Goal: Transaction & Acquisition: Purchase product/service

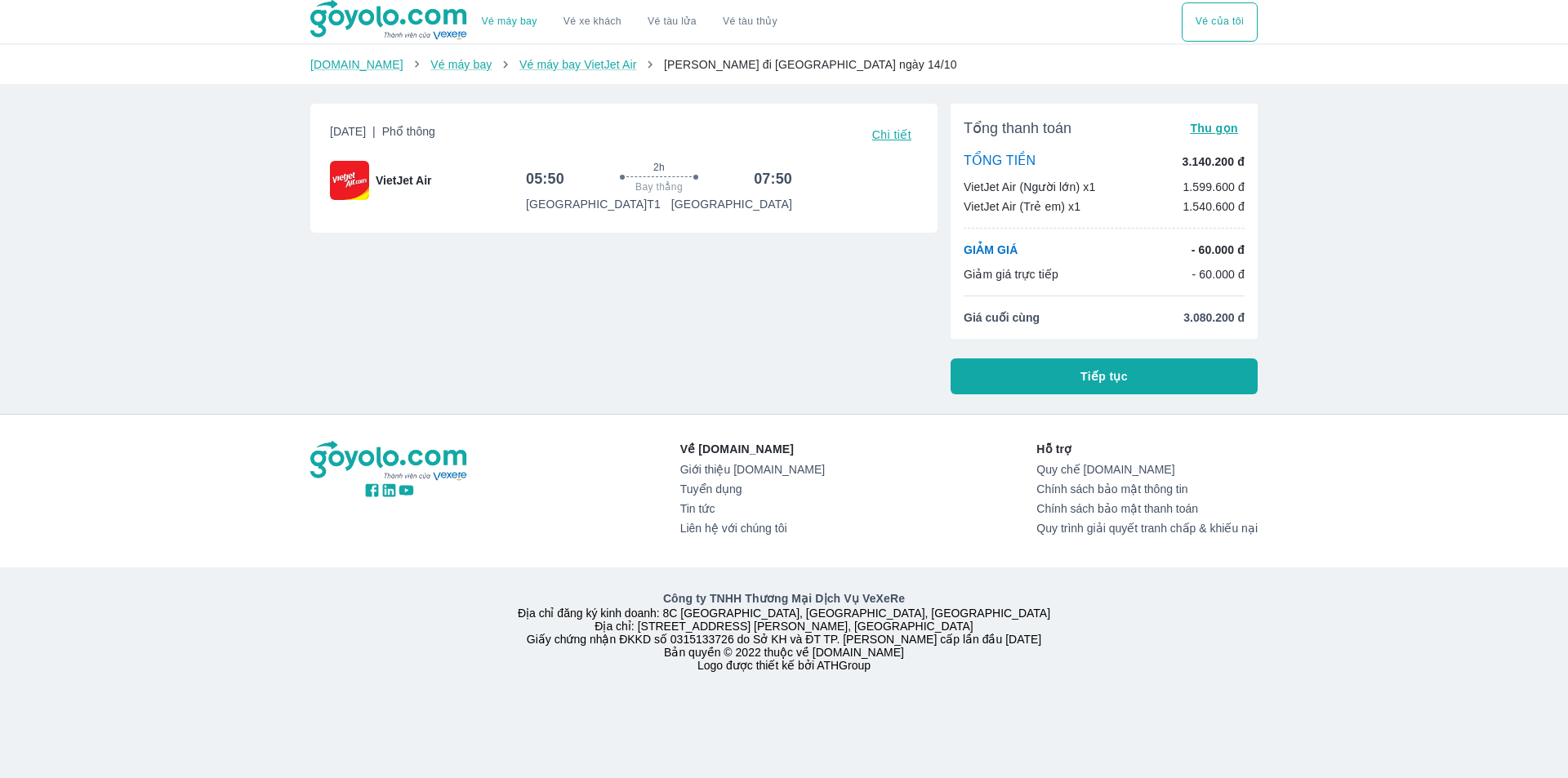
click at [1072, 369] on button "Tiếp tục" at bounding box center [1104, 376] width 307 height 36
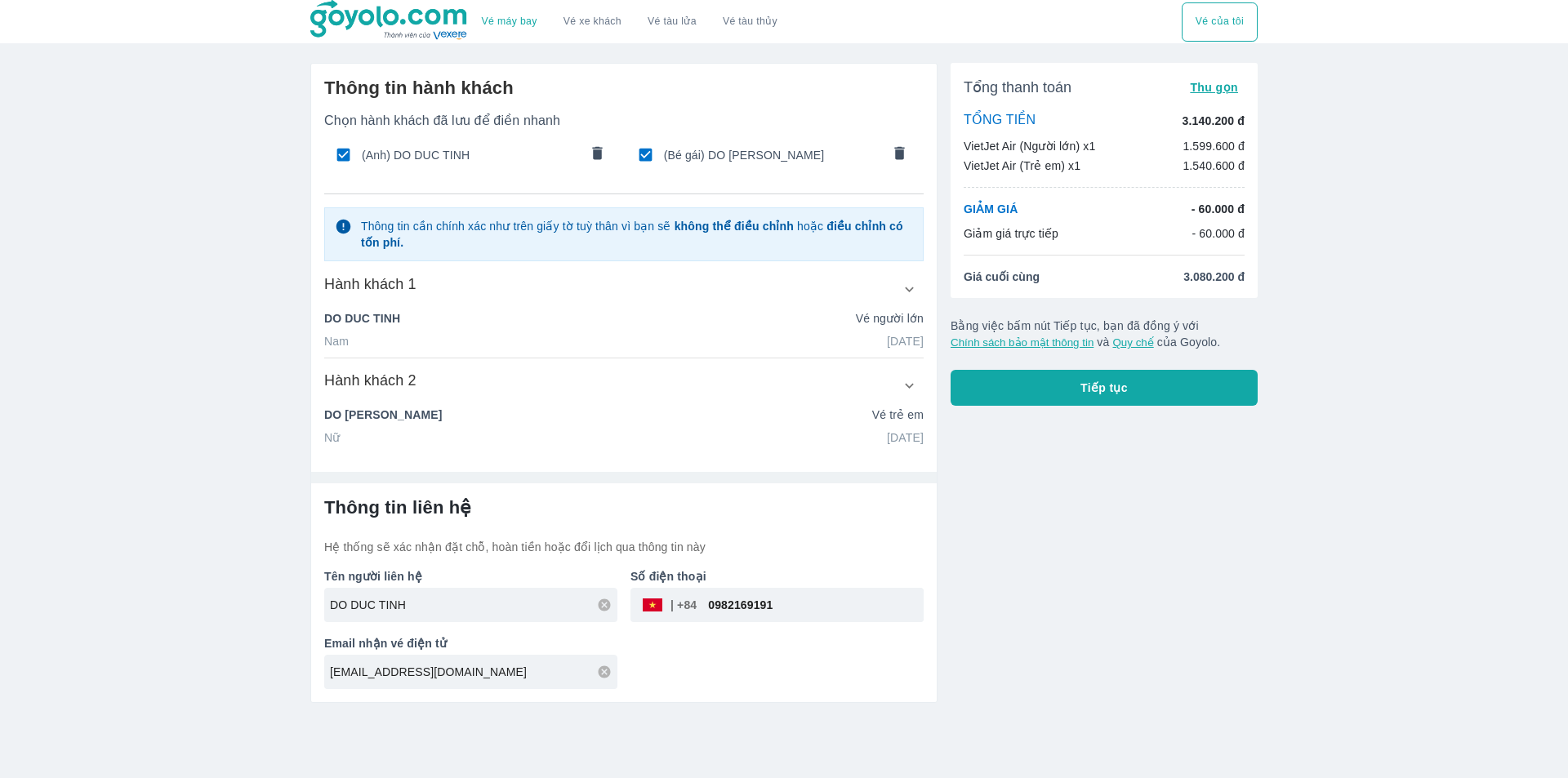
click at [510, 25] on link "Vé máy bay" at bounding box center [510, 21] width 56 height 12
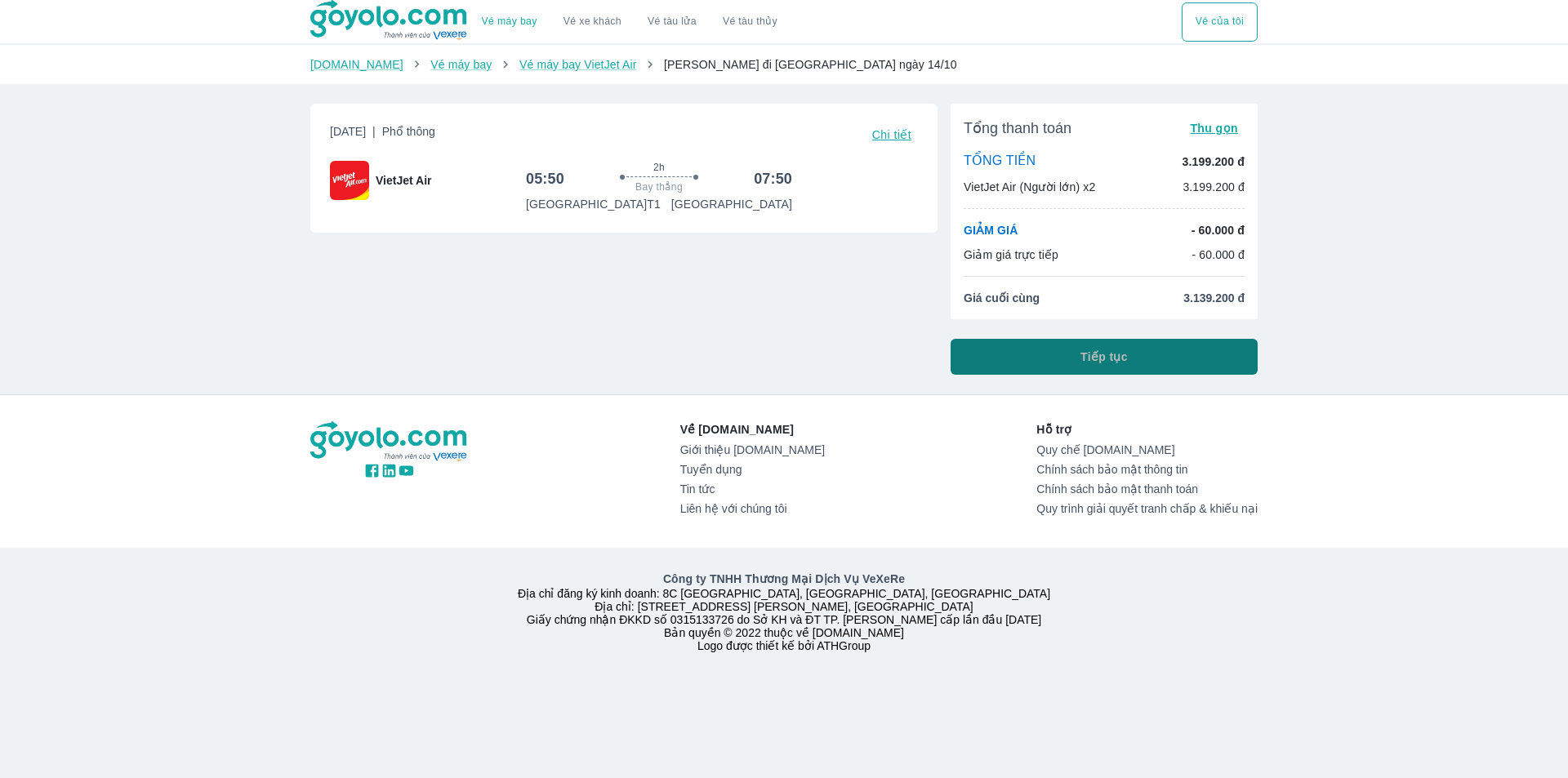
click at [1056, 359] on button "Tiếp tục" at bounding box center [1104, 356] width 307 height 36
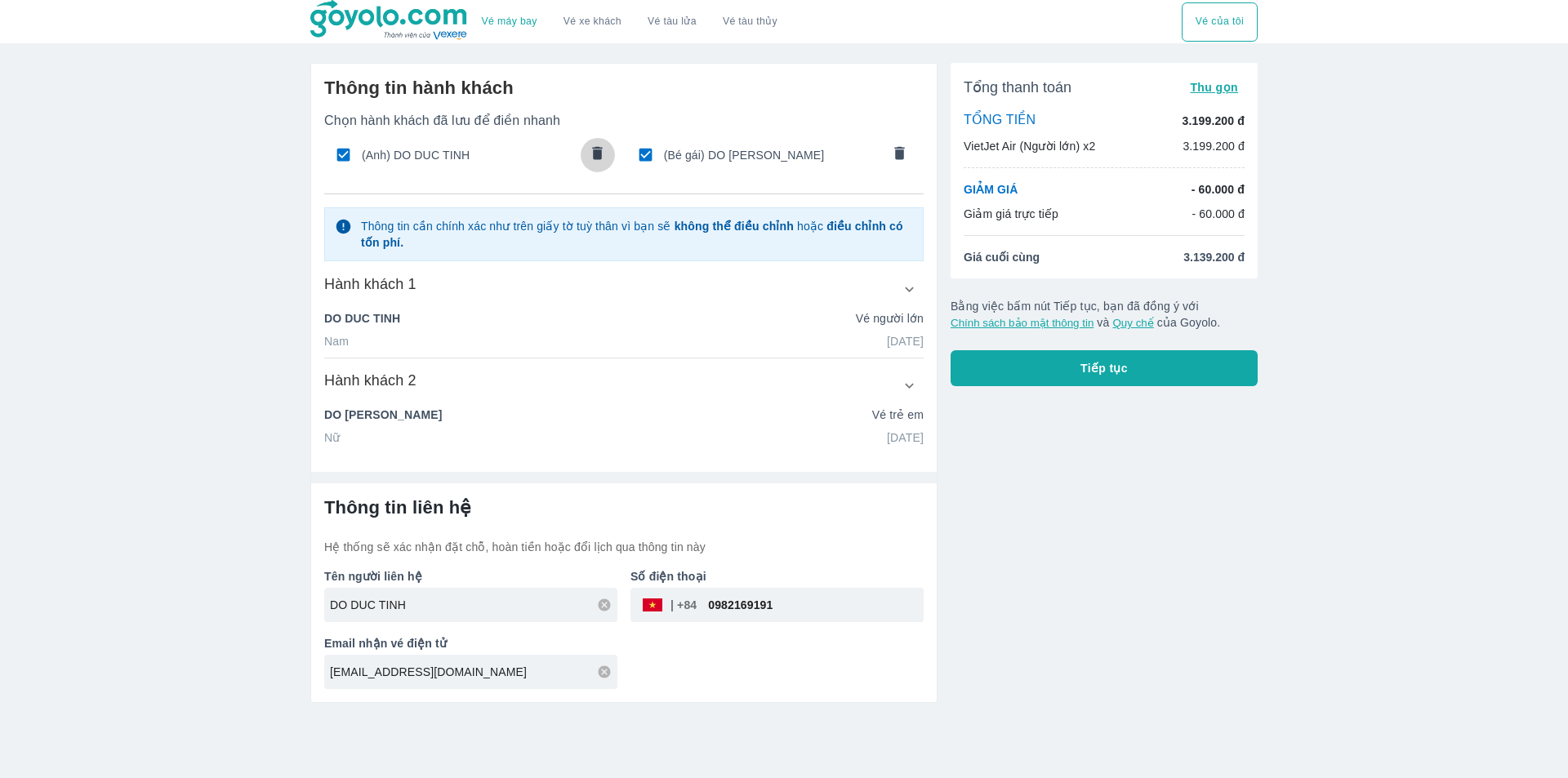
click at [602, 144] on icon "comments" at bounding box center [597, 153] width 18 height 18
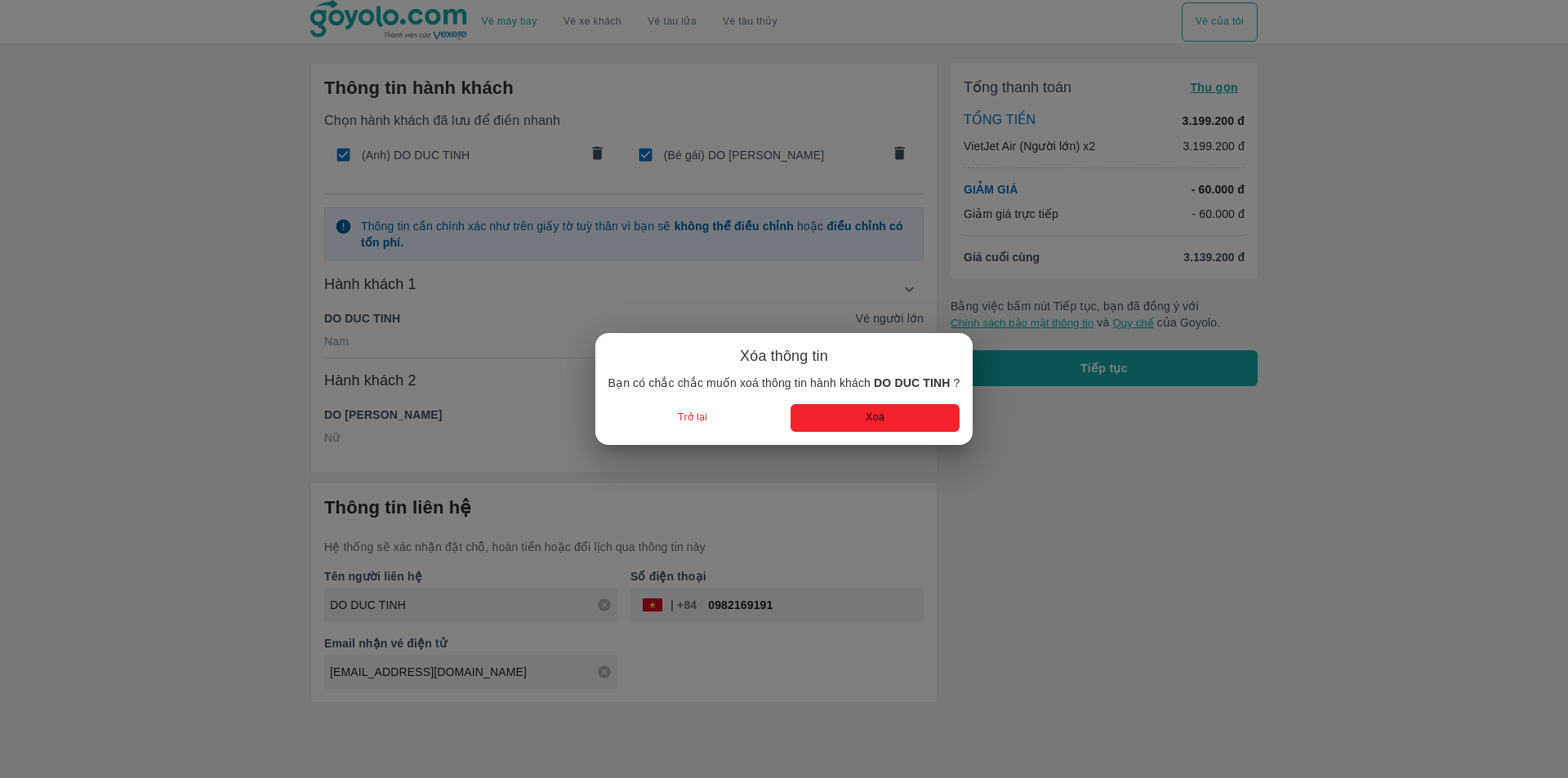
click at [901, 408] on button "Xoá" at bounding box center [874, 417] width 169 height 27
type input "MINH CHAU"
type input "29/06/2020"
radio input "false"
radio input "true"
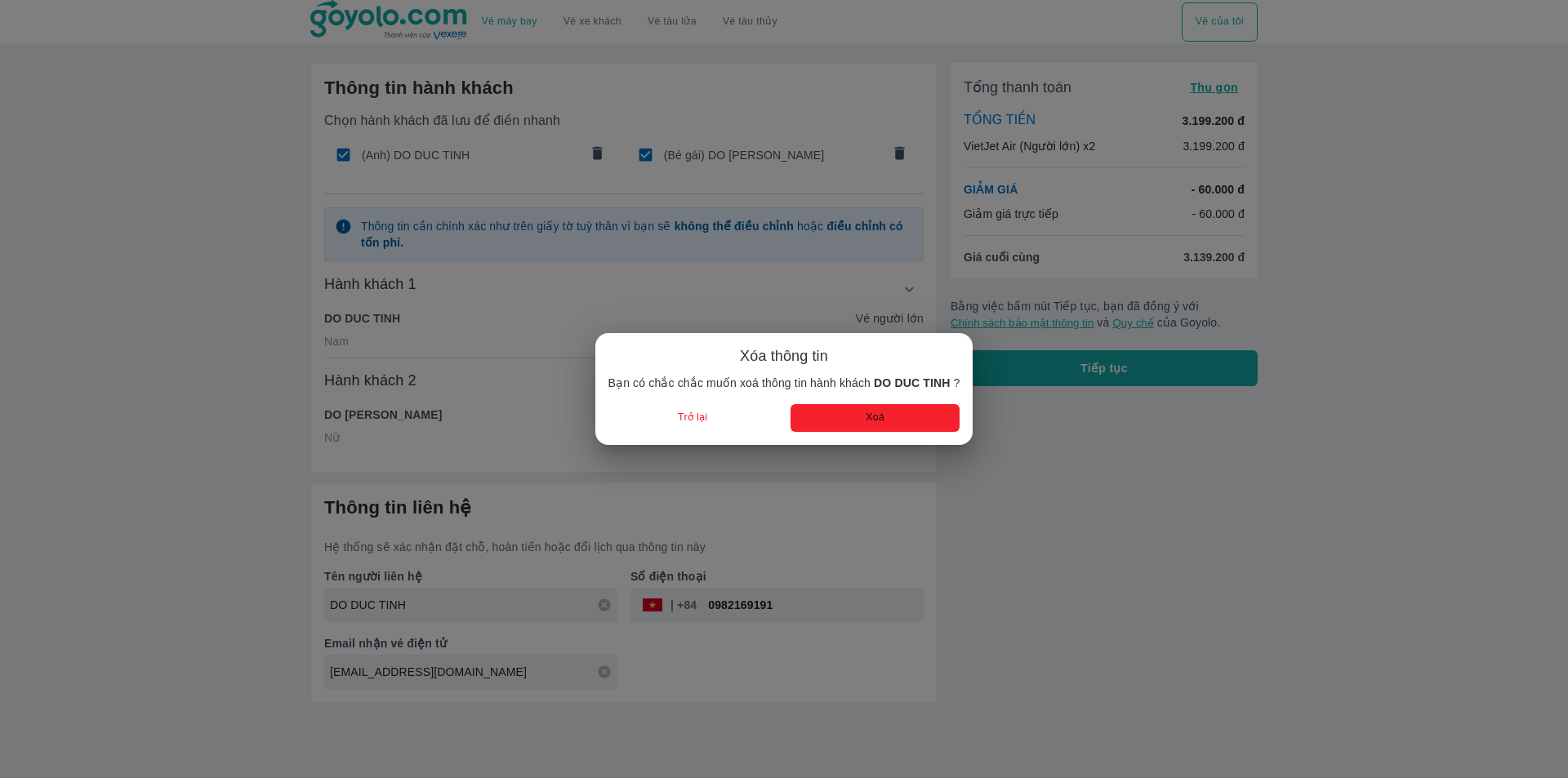
radio input "false"
type input "DO MINH CHAU"
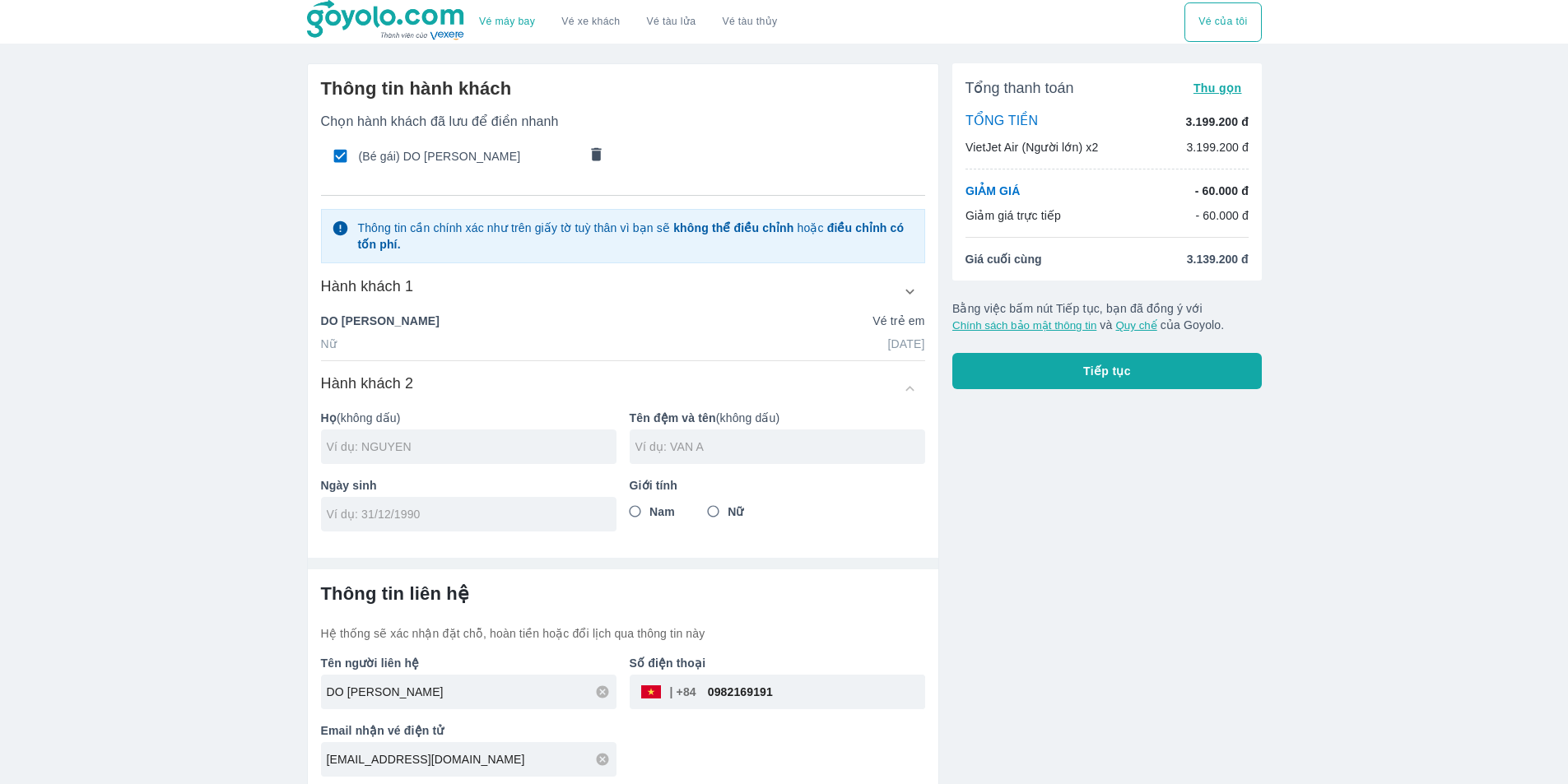
click at [579, 149] on div at bounding box center [591, 156] width 24 height 34
click at [601, 153] on icon "comments" at bounding box center [596, 154] width 18 height 18
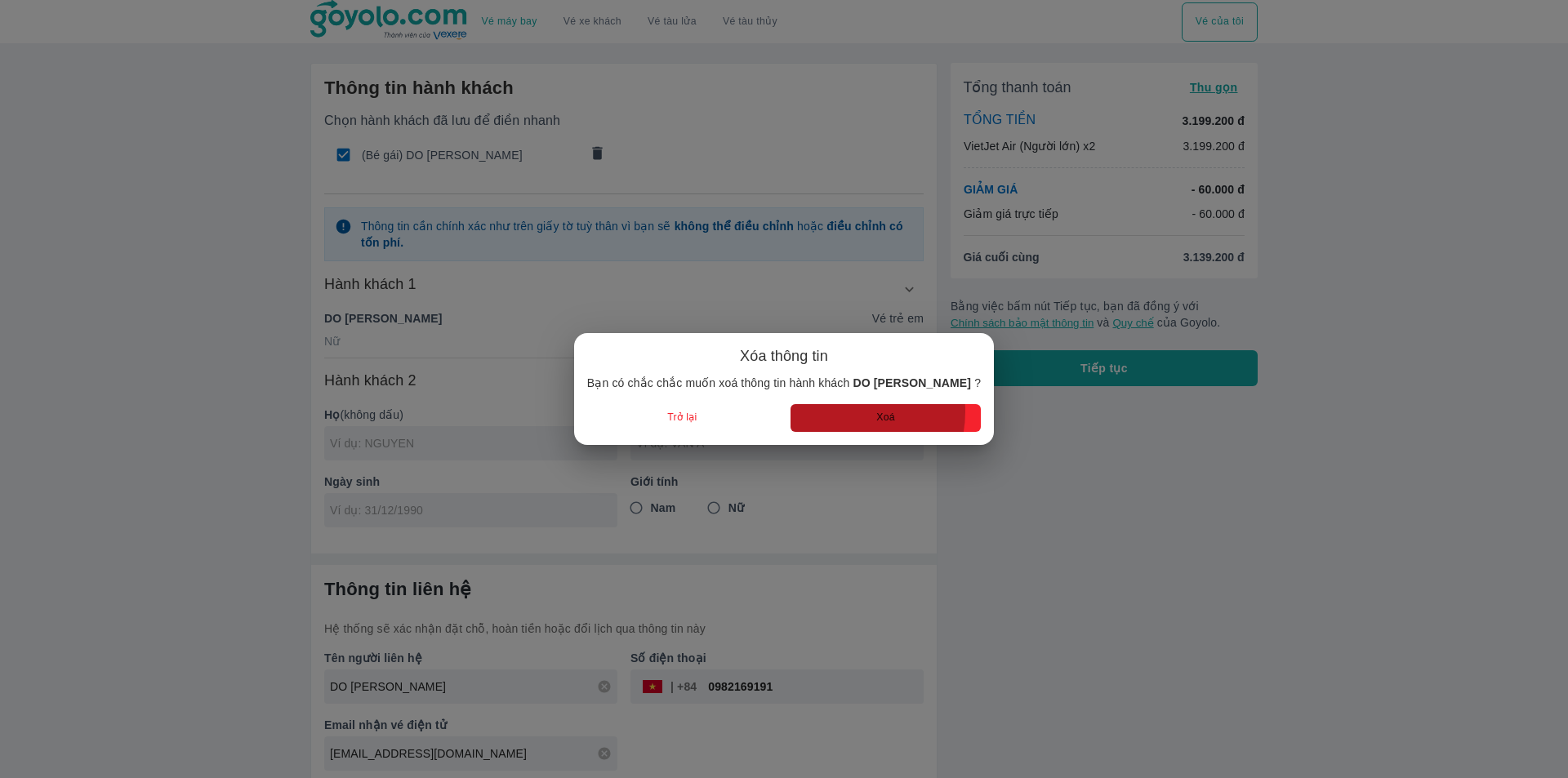
drag, startPoint x: 839, startPoint y: 412, endPoint x: 662, endPoint y: 276, distance: 223.2
click at [838, 409] on button "Xoá" at bounding box center [885, 417] width 191 height 27
radio input "false"
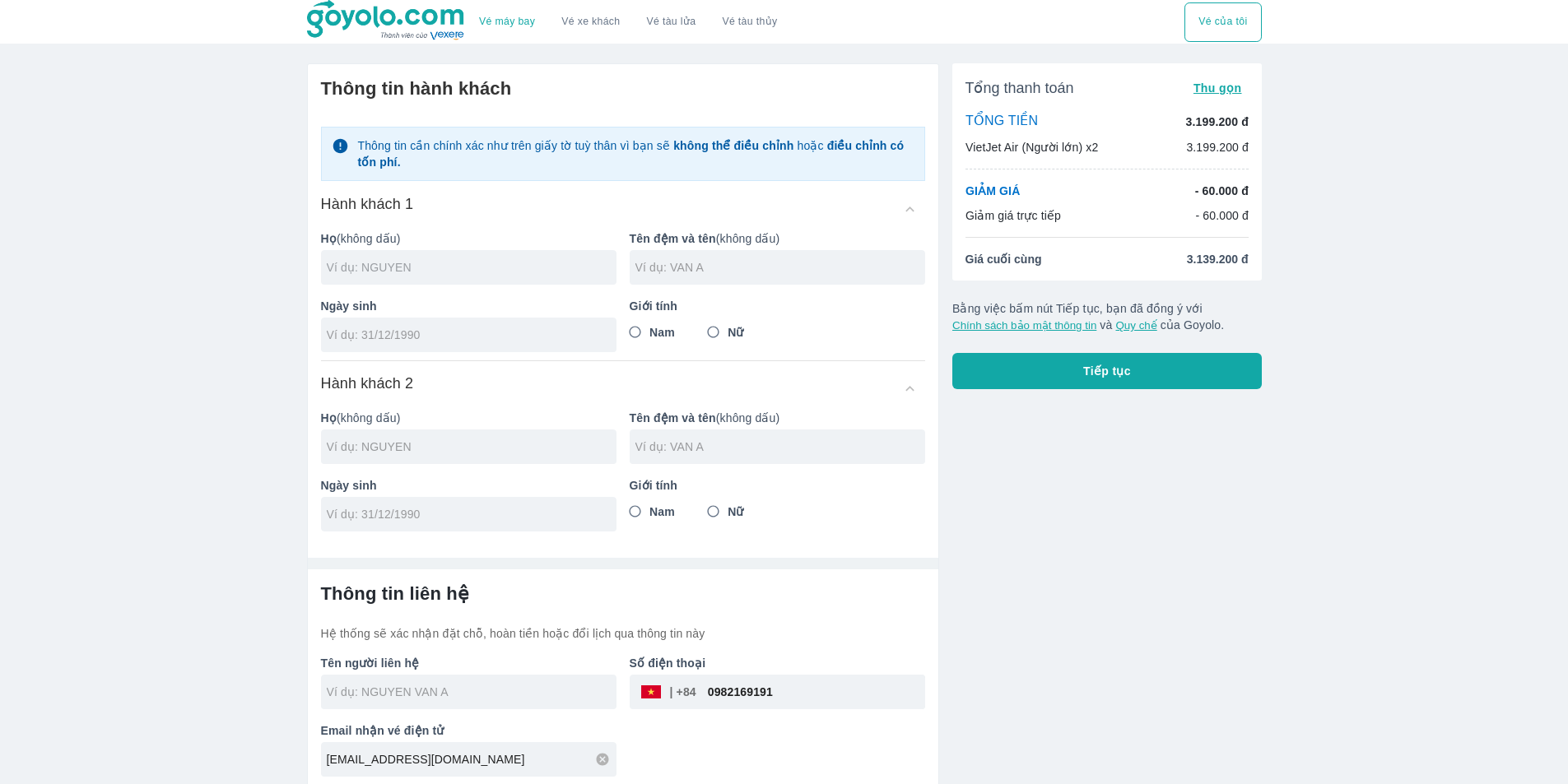
click at [394, 259] on input "text" at bounding box center [471, 268] width 290 height 17
type input "TRINH"
type input "THI HUYEN"
click at [378, 334] on input "tel" at bounding box center [462, 335] width 273 height 17
click at [397, 334] on input "25/03/197" at bounding box center [462, 335] width 273 height 17
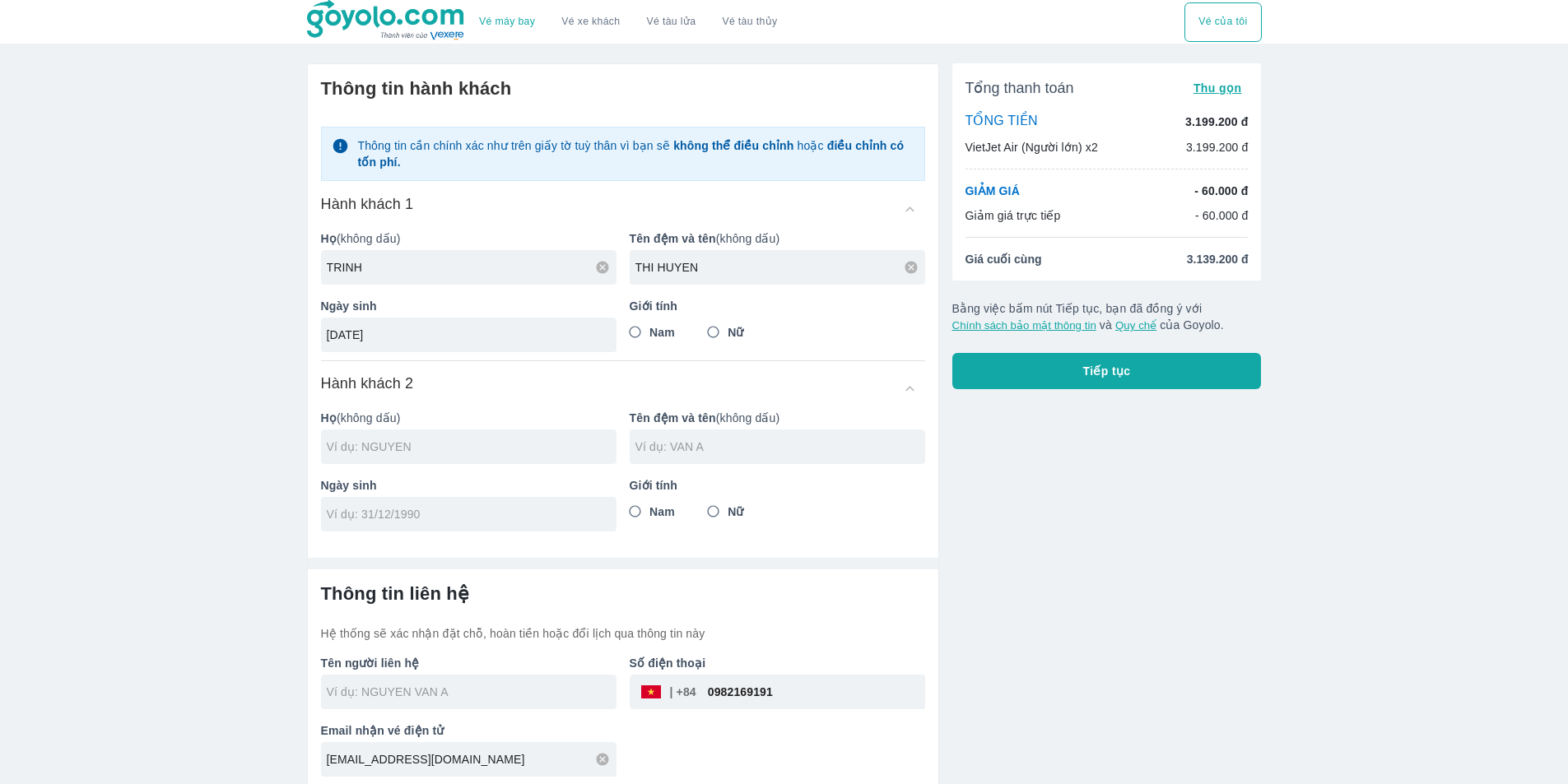
type input "25/03/1970"
click at [717, 337] on input "Nữ" at bounding box center [713, 333] width 30 height 30
radio input "true"
click at [361, 443] on input "text" at bounding box center [471, 447] width 290 height 17
type input "TRINH THI HUYEN"
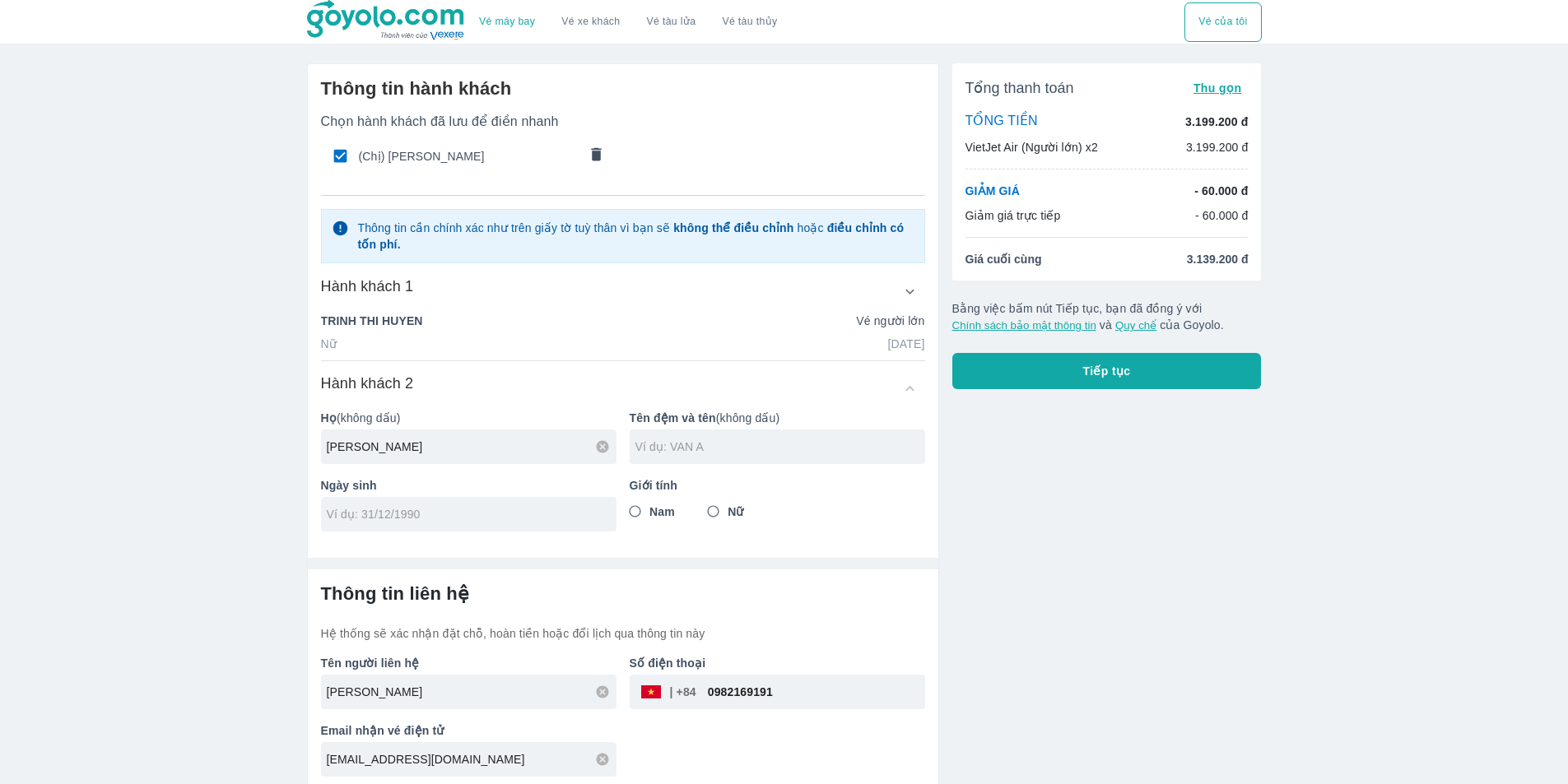
type input "NGUYEN"
type input "THI THAM"
click at [432, 512] on input "tel" at bounding box center [462, 515] width 273 height 17
type input "07/05/1978"
click at [722, 507] on input "Nữ" at bounding box center [713, 512] width 30 height 30
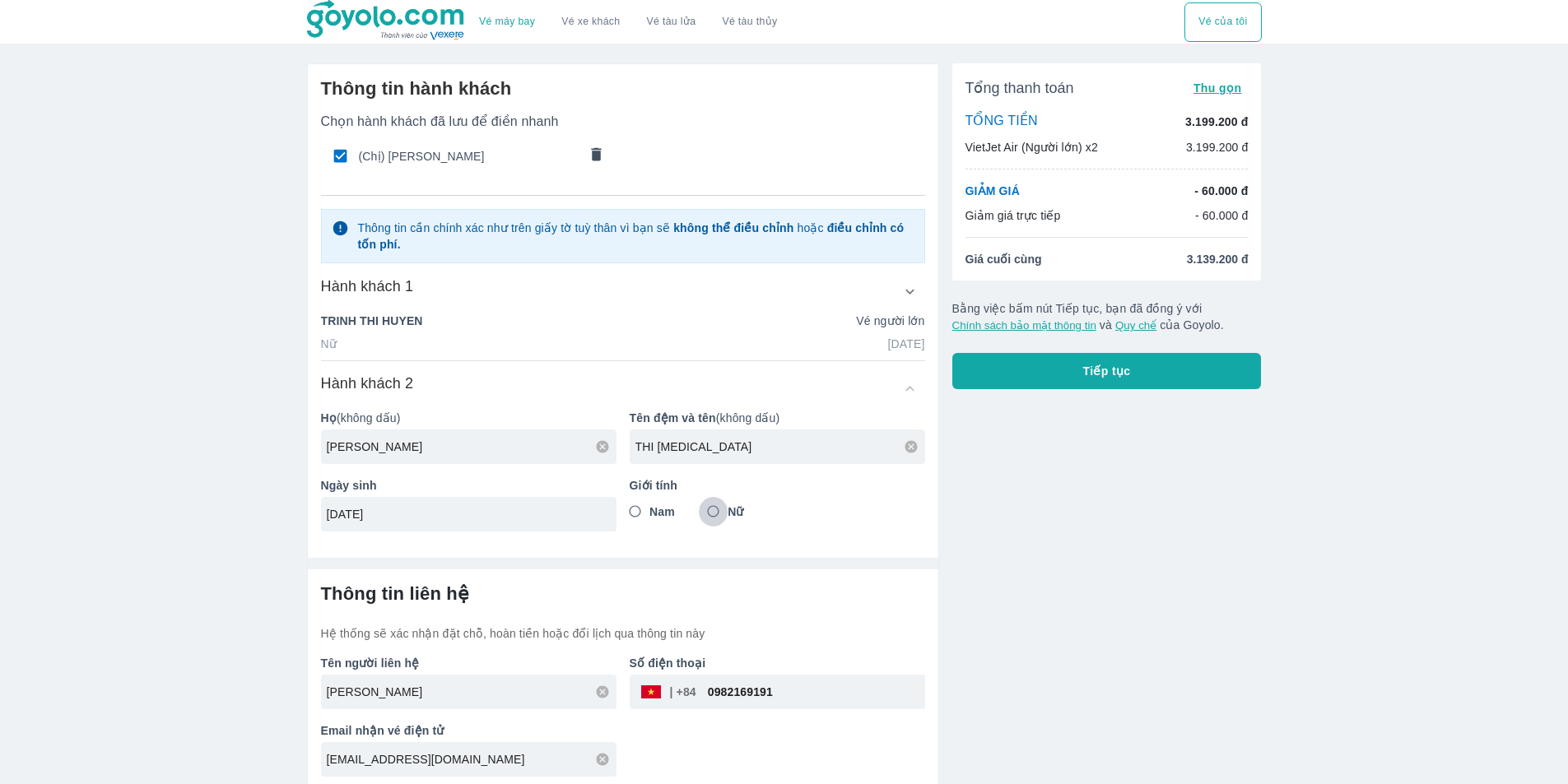
radio input "true"
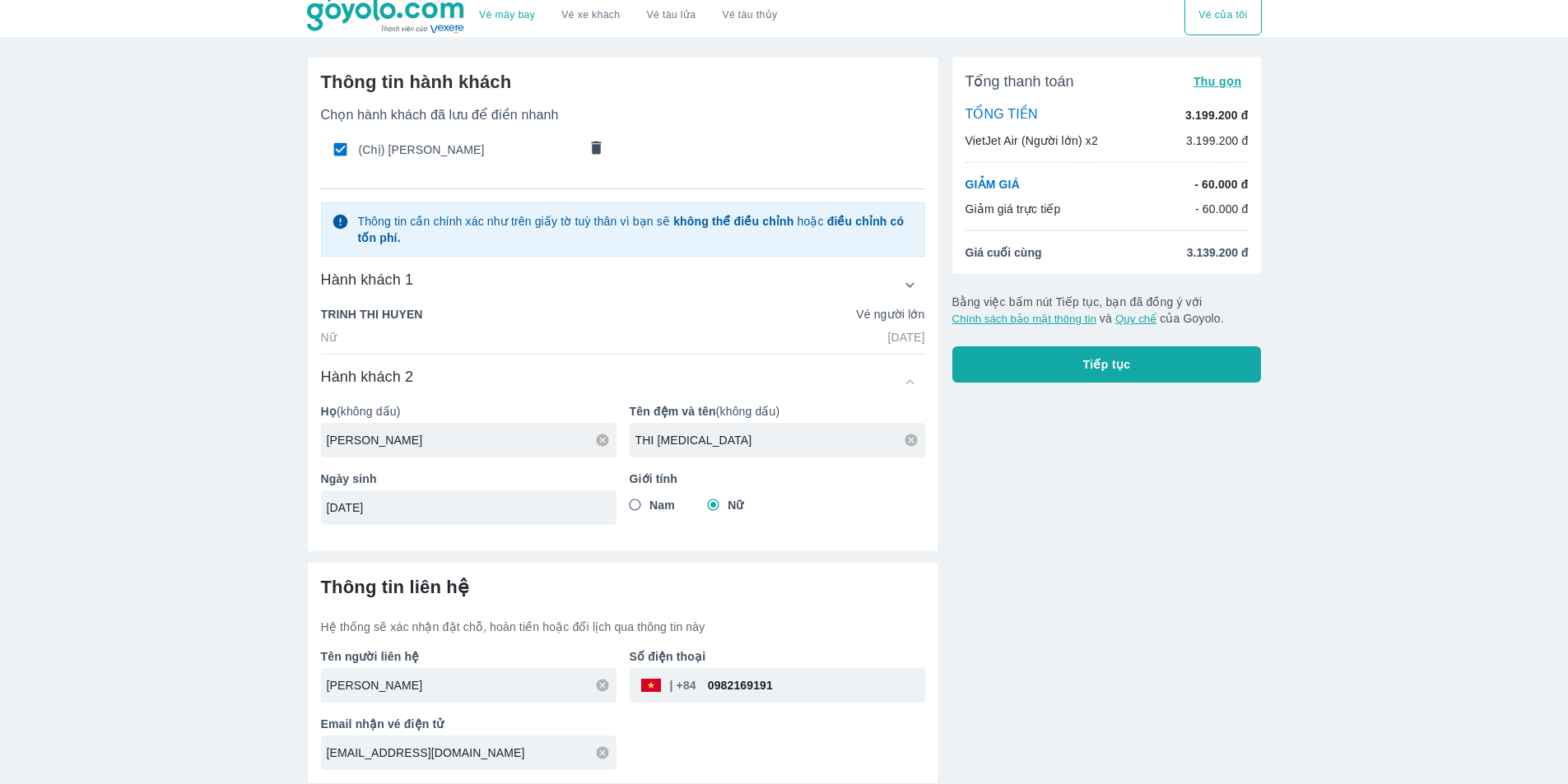
scroll to position [7, 0]
click at [1083, 585] on div "Tổng thanh toán Thu gọn TỔNG TIỀN 3.199.200 đ VietJet Air (Người lớn) x2 3.199.…" at bounding box center [1100, 414] width 323 height 740
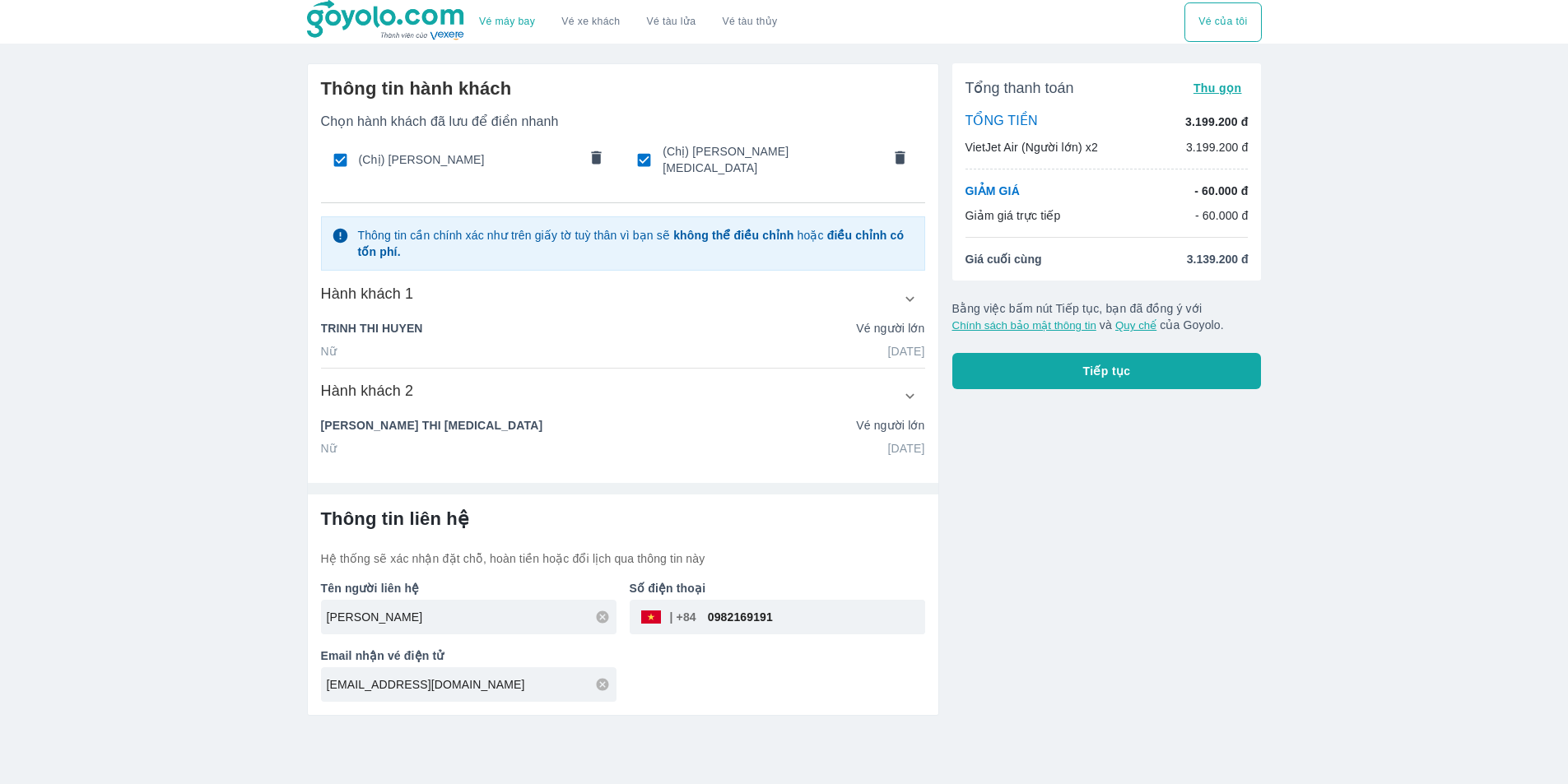
scroll to position [0, 0]
click at [761, 620] on input "0982169191" at bounding box center [816, 617] width 228 height 39
paste input "0964401"
type input "0909644011"
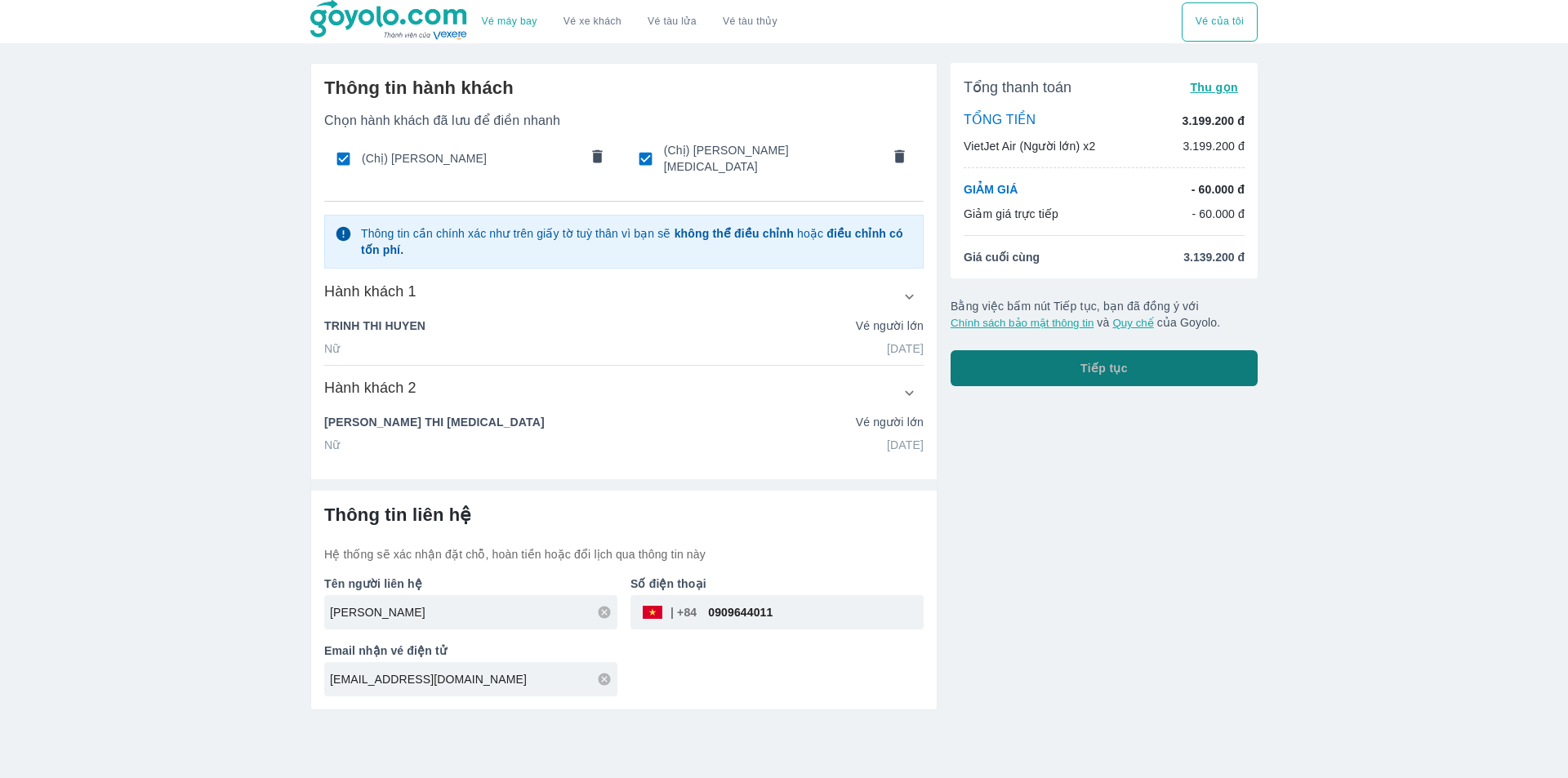
click at [1027, 372] on button "Tiếp tục" at bounding box center [1104, 368] width 307 height 36
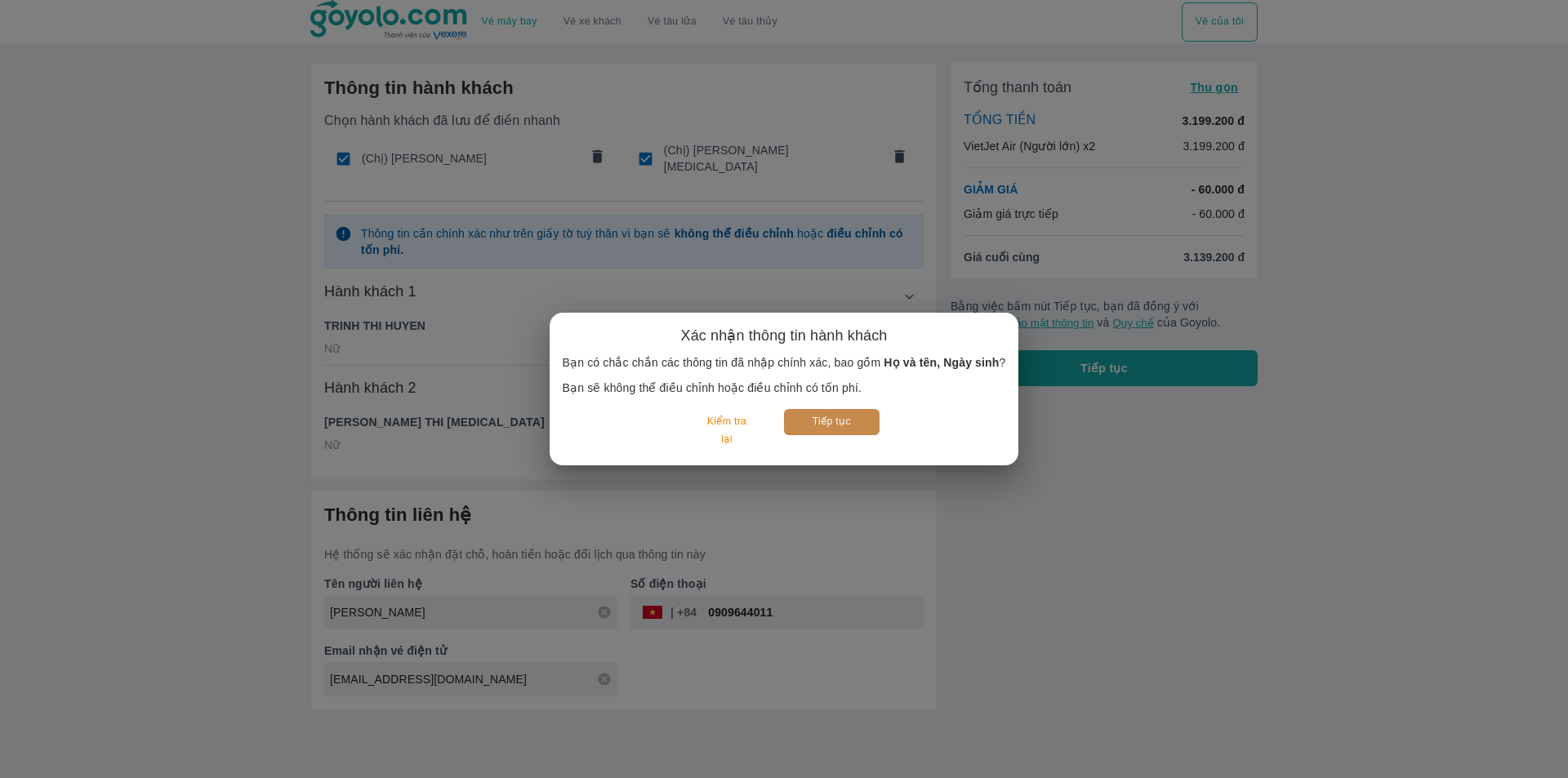
click at [828, 421] on button "Tiếp tục" at bounding box center [831, 421] width 95 height 25
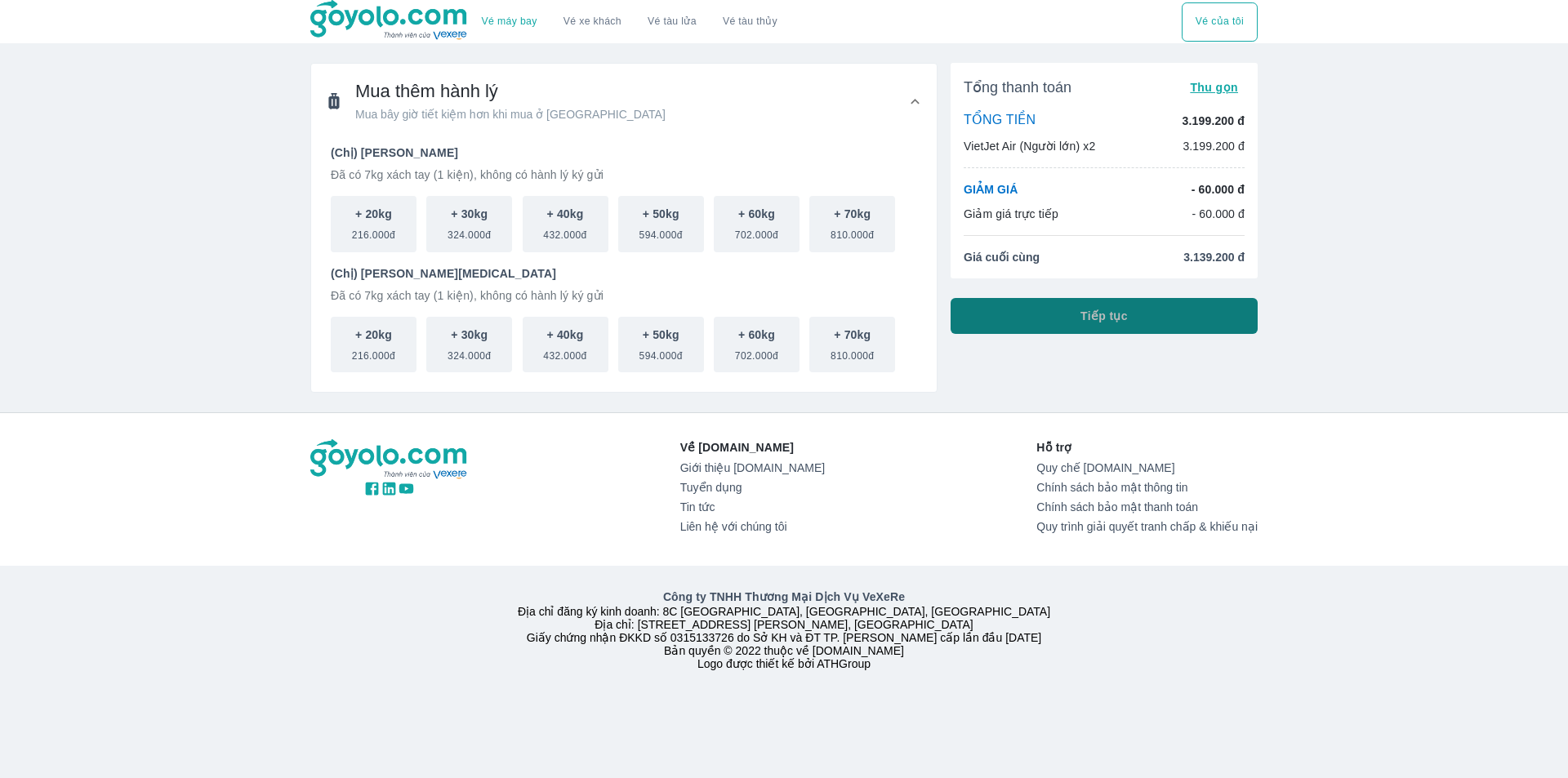
click at [1080, 327] on button "Tiếp tục" at bounding box center [1104, 315] width 307 height 36
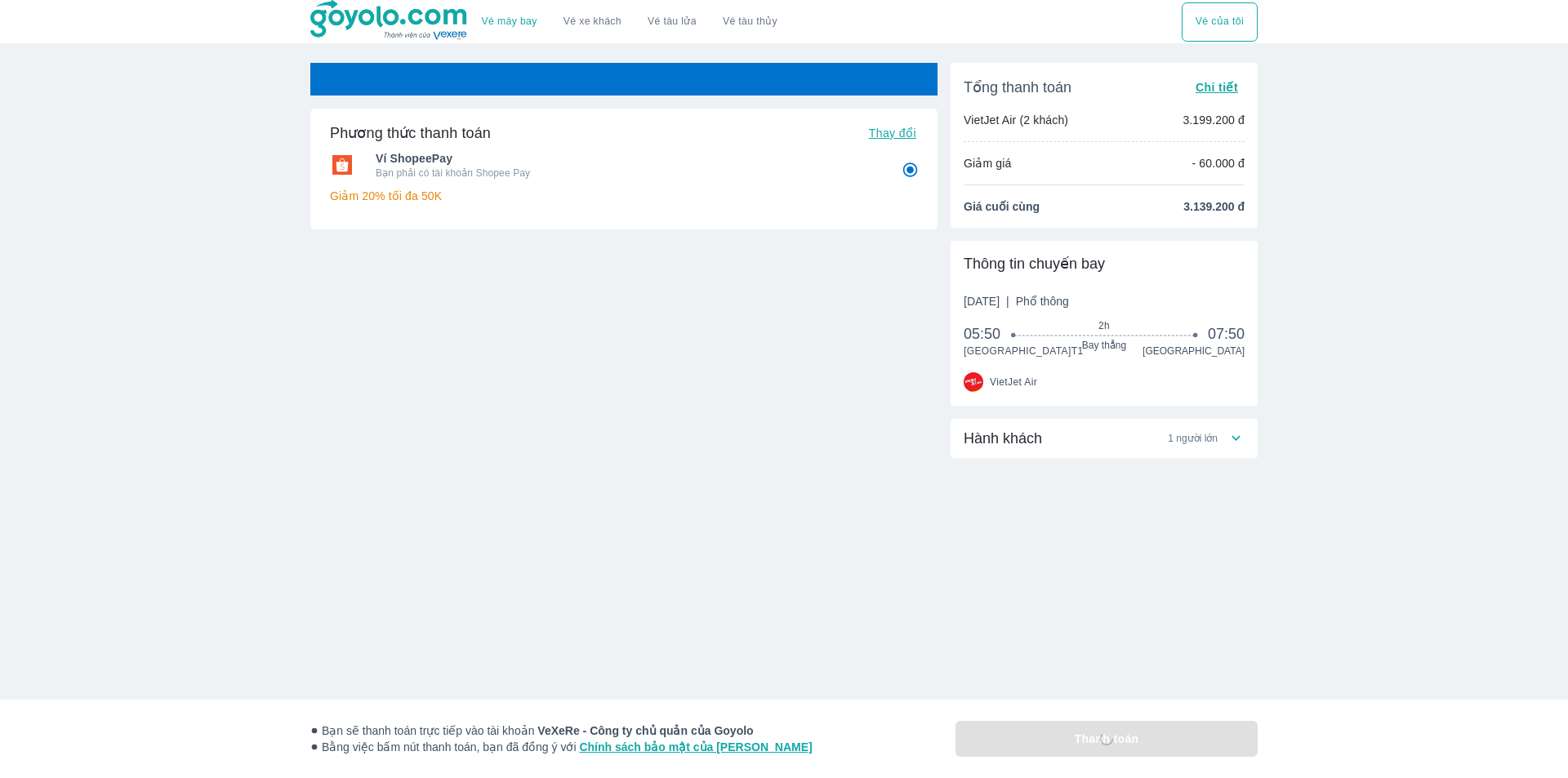
radio input "false"
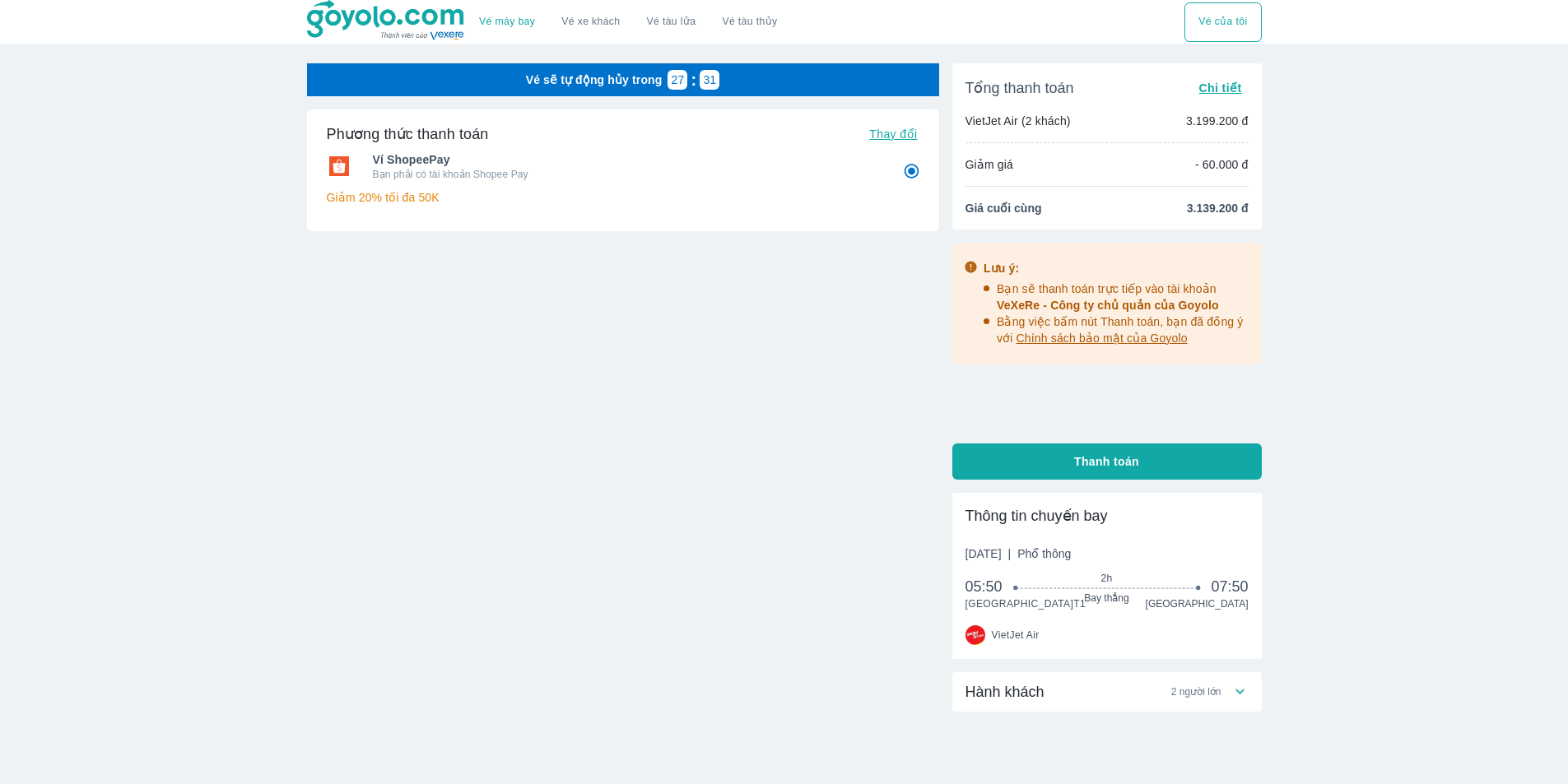
click at [1060, 702] on div "Hành khách 2 người lớn" at bounding box center [1097, 692] width 266 height 20
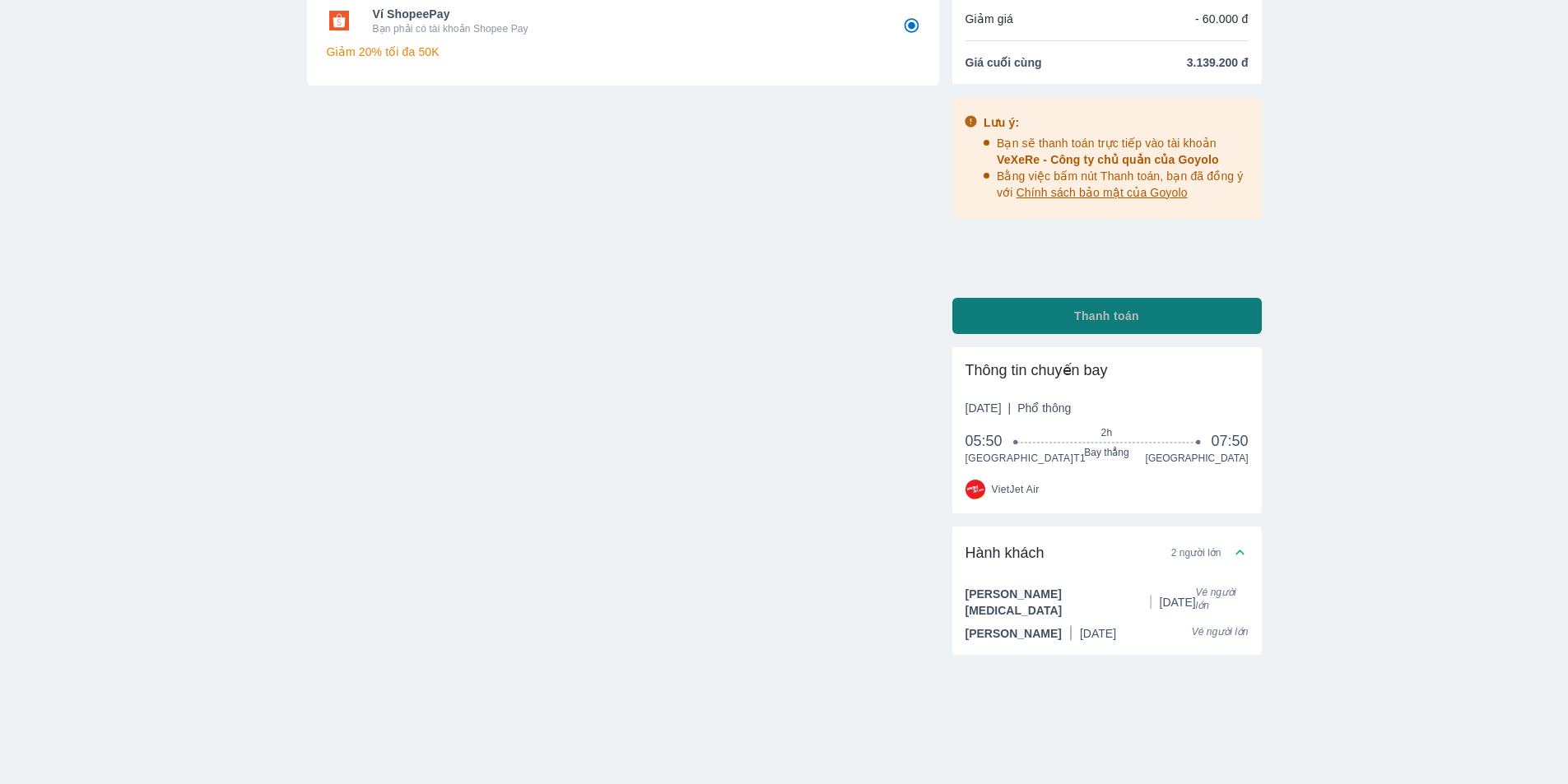
click at [1035, 309] on button "Thanh toán" at bounding box center [1107, 316] width 309 height 36
radio input "false"
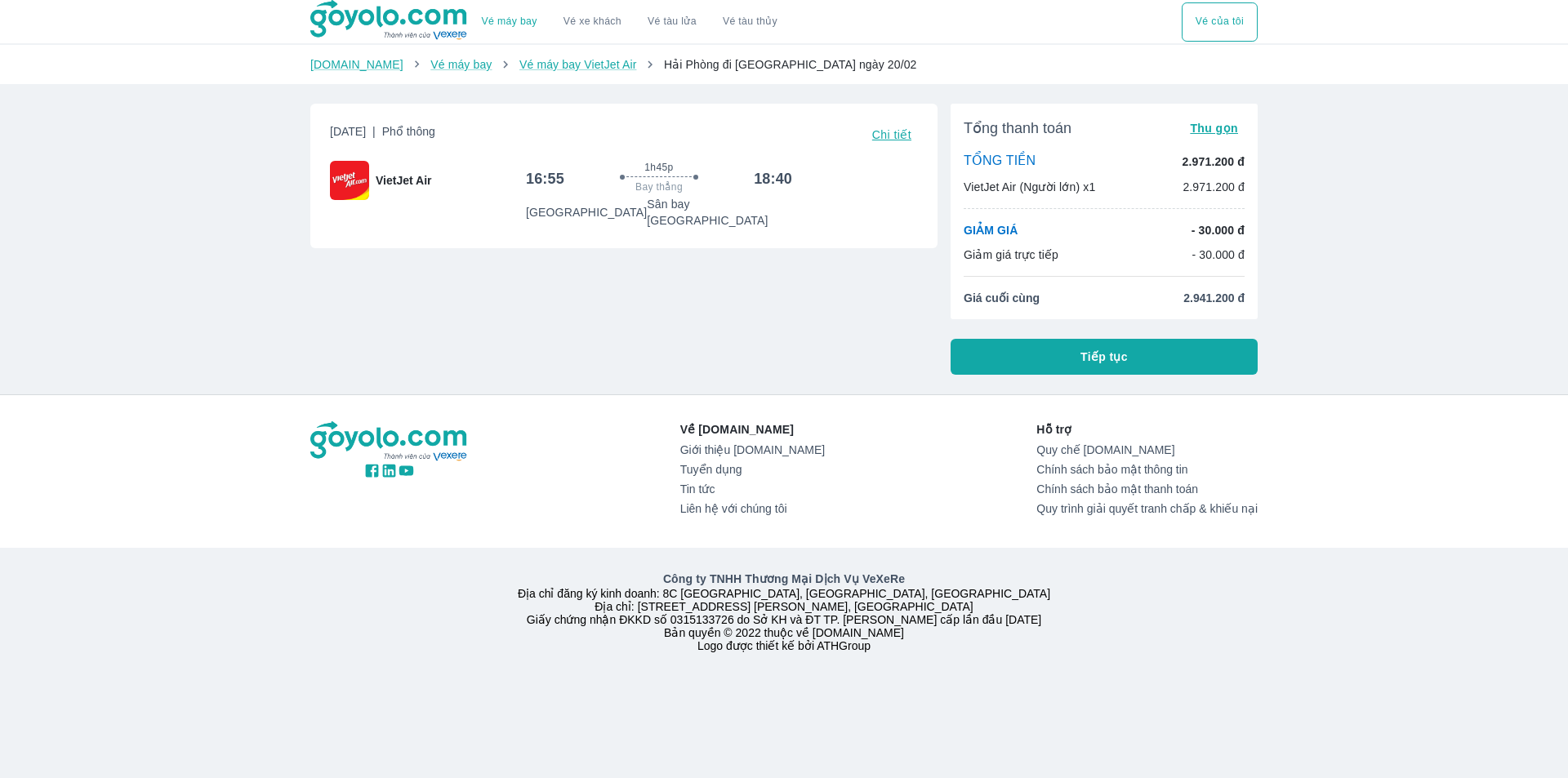
click at [1035, 350] on button "Tiếp tục" at bounding box center [1104, 356] width 307 height 36
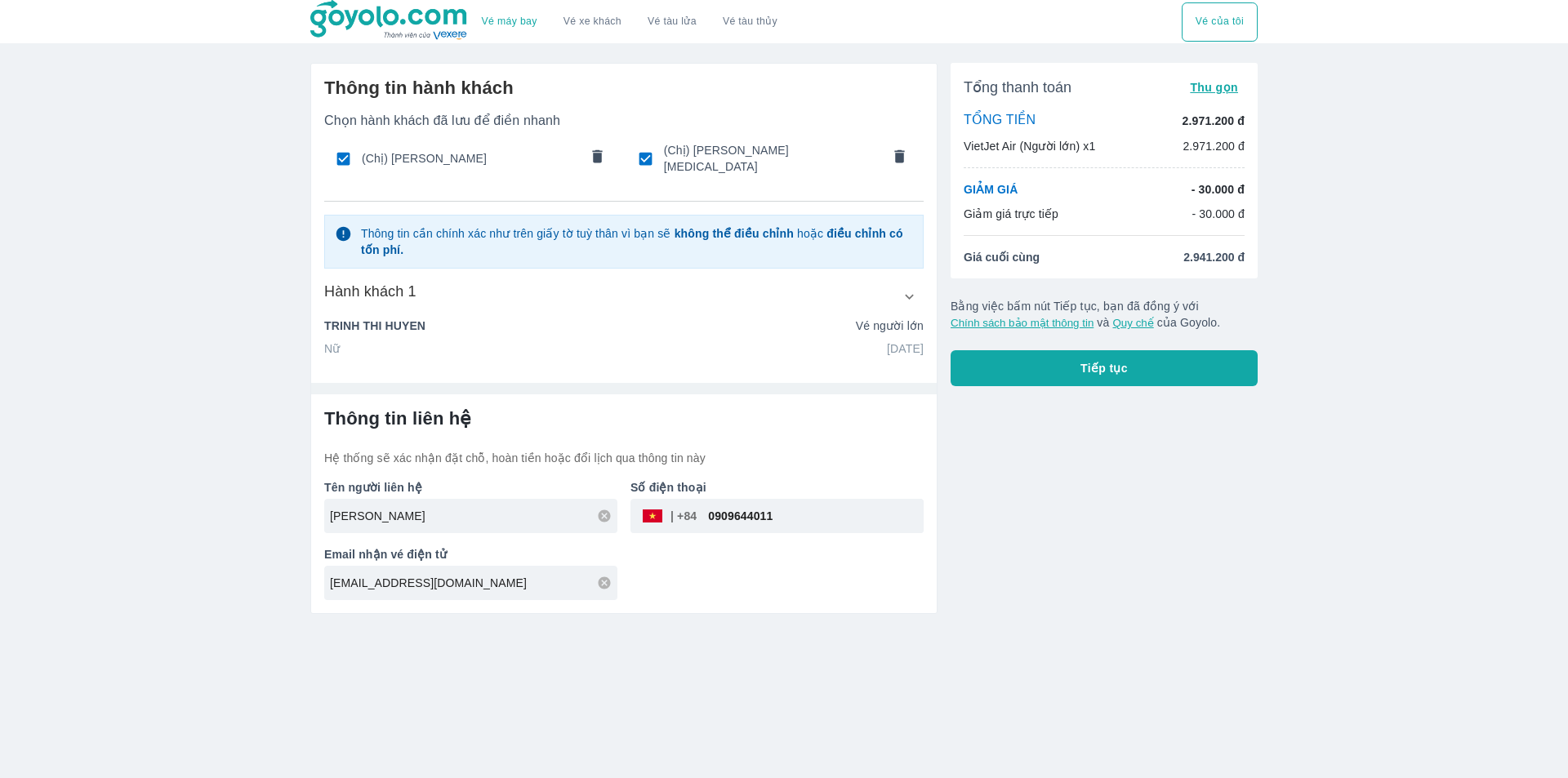
click at [591, 162] on icon "comments" at bounding box center [597, 156] width 18 height 18
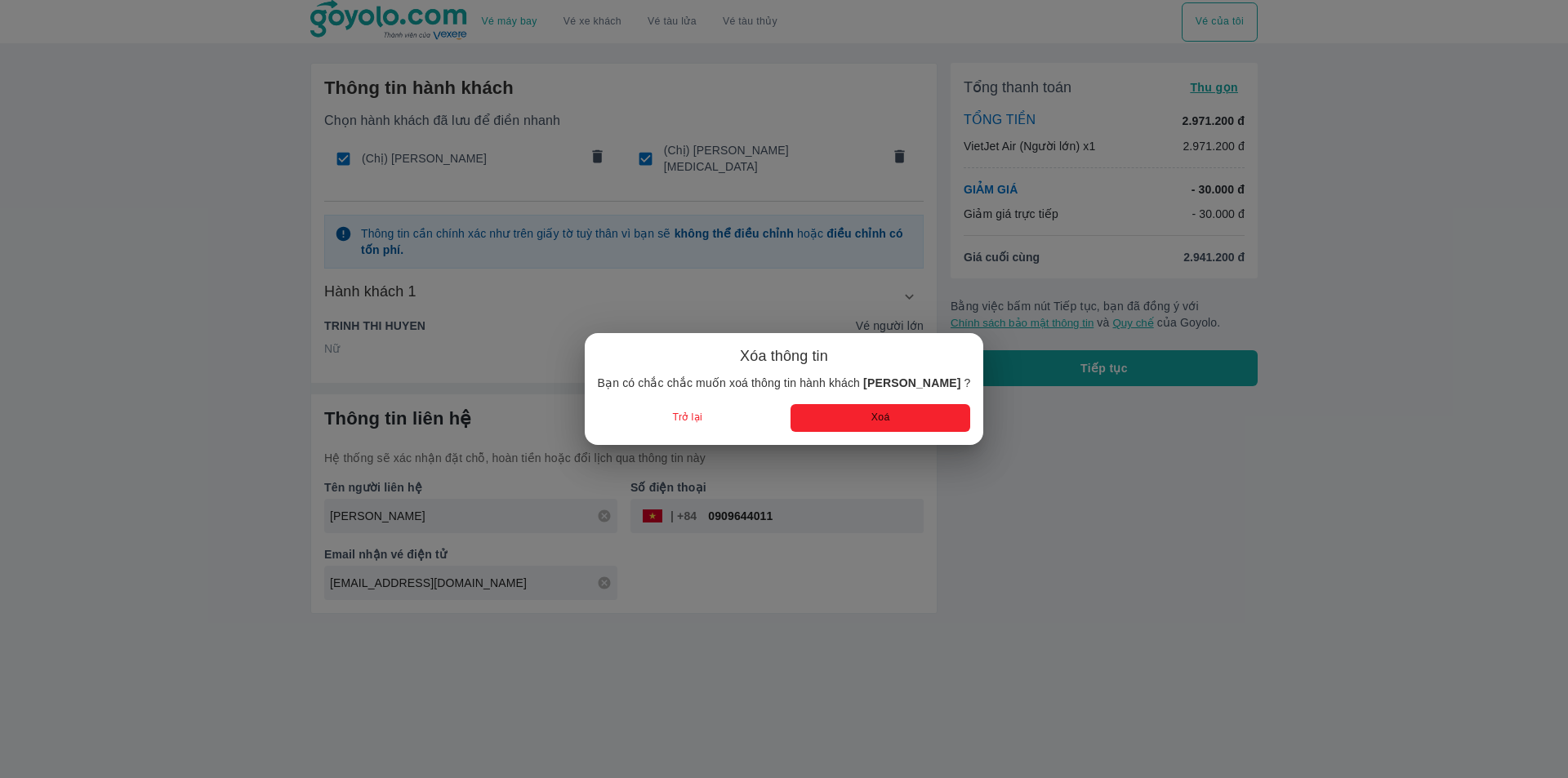
click at [843, 413] on button "Xoá" at bounding box center [880, 417] width 179 height 27
type input "NGUYEN"
type input "THI THAM"
type input "07/05/1978"
type input "NGUYEN THI THAM"
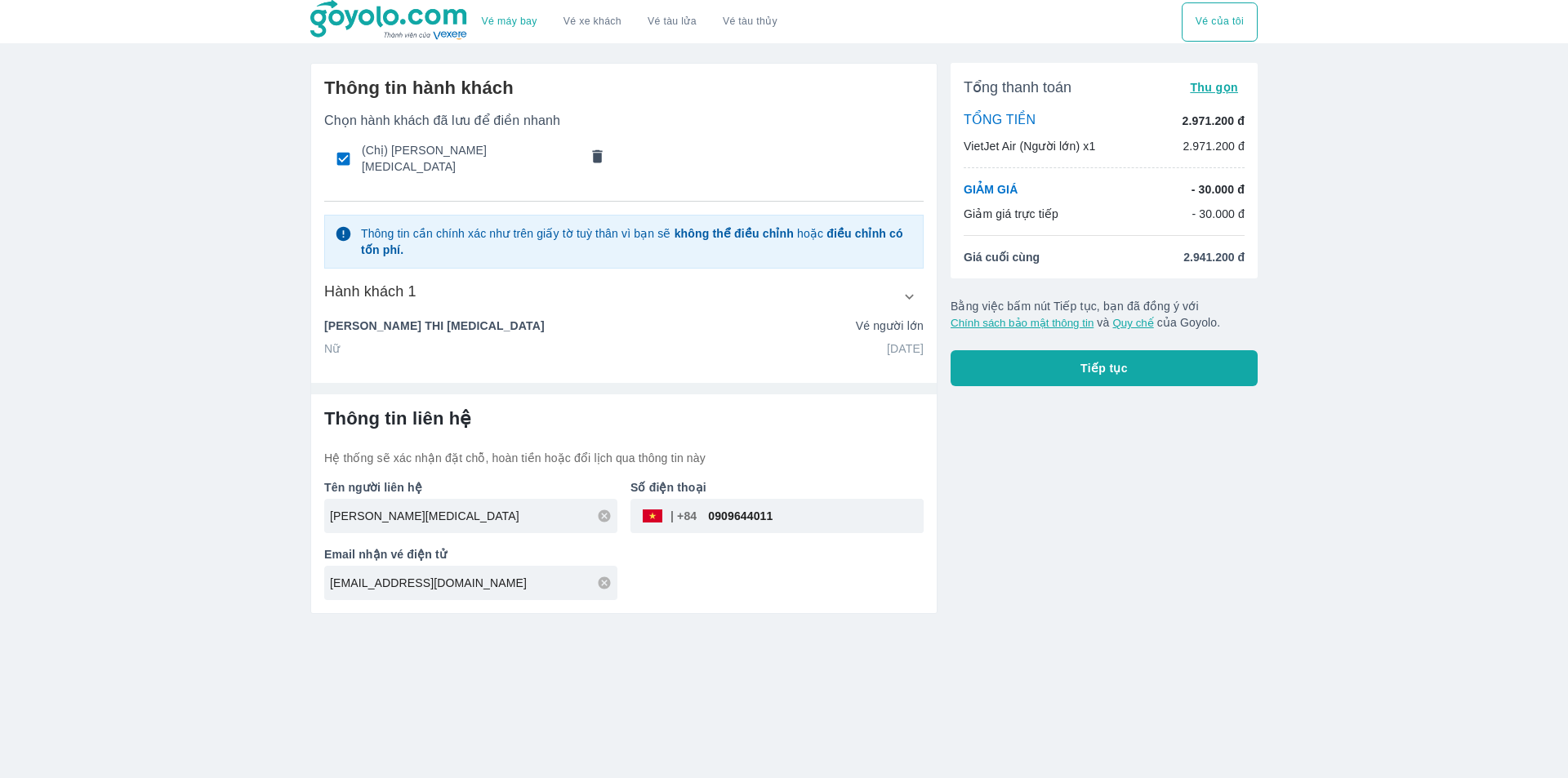
click at [344, 152] on input "checkbox" at bounding box center [343, 158] width 31 height 31
checkbox input "false"
radio input "false"
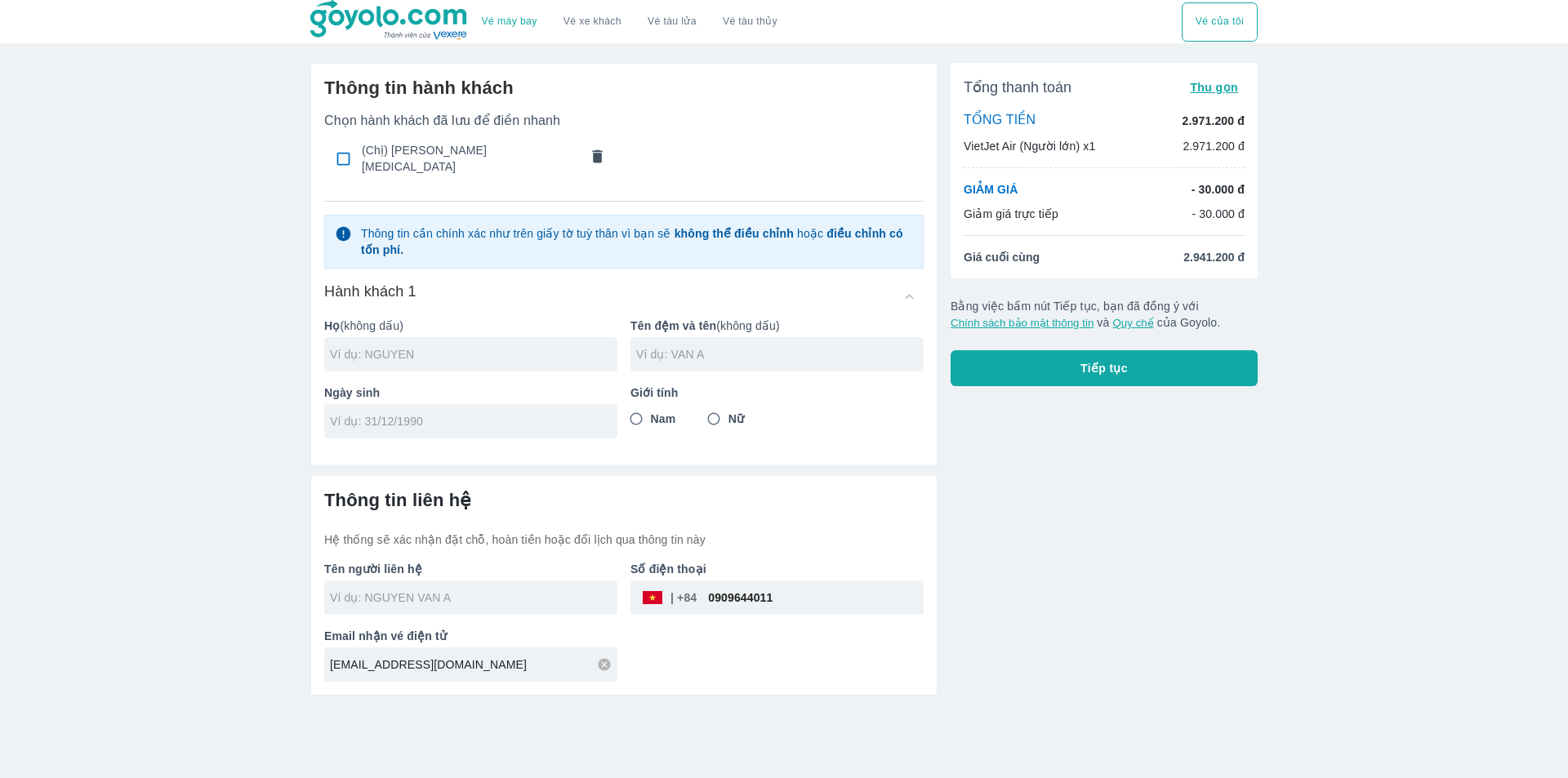
click at [413, 346] on input "text" at bounding box center [474, 354] width 288 height 17
type input "VU"
type input "THI LAN ANH"
click at [596, 142] on button "comments" at bounding box center [598, 158] width 34 height 34
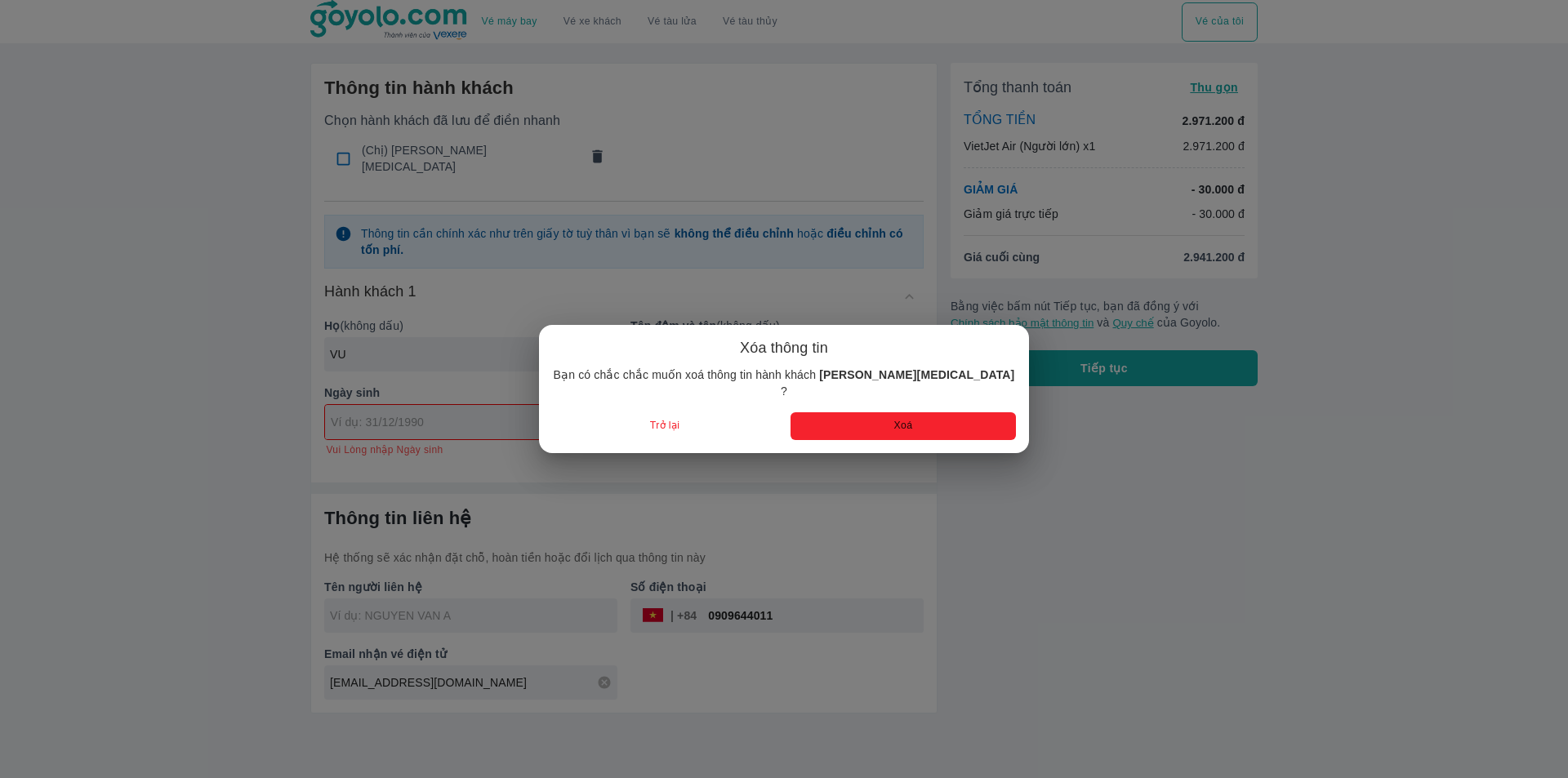
click at [879, 414] on button "Xoá" at bounding box center [903, 426] width 226 height 27
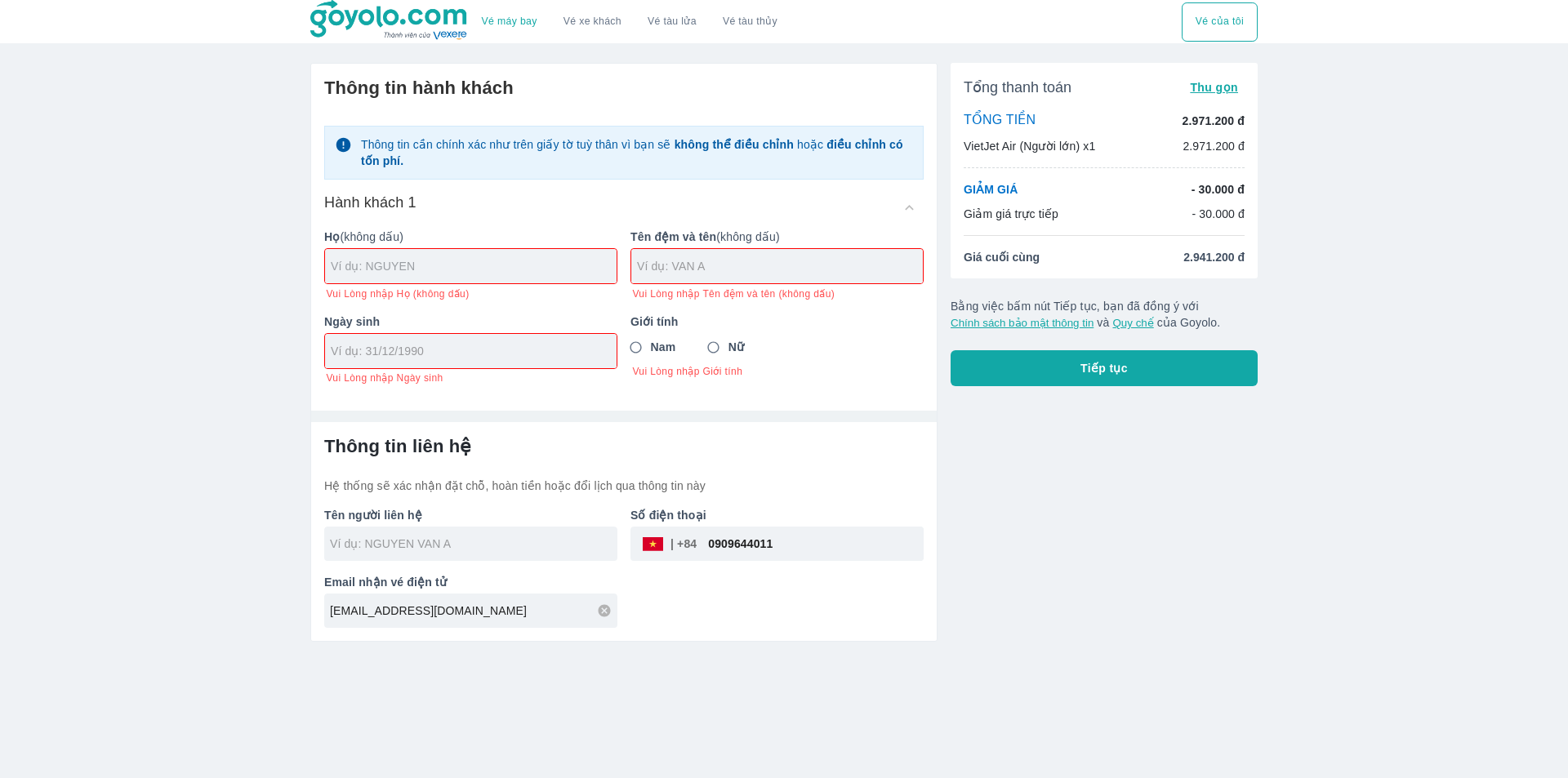
click at [414, 266] on input "text" at bounding box center [473, 266] width 286 height 17
type input "VU"
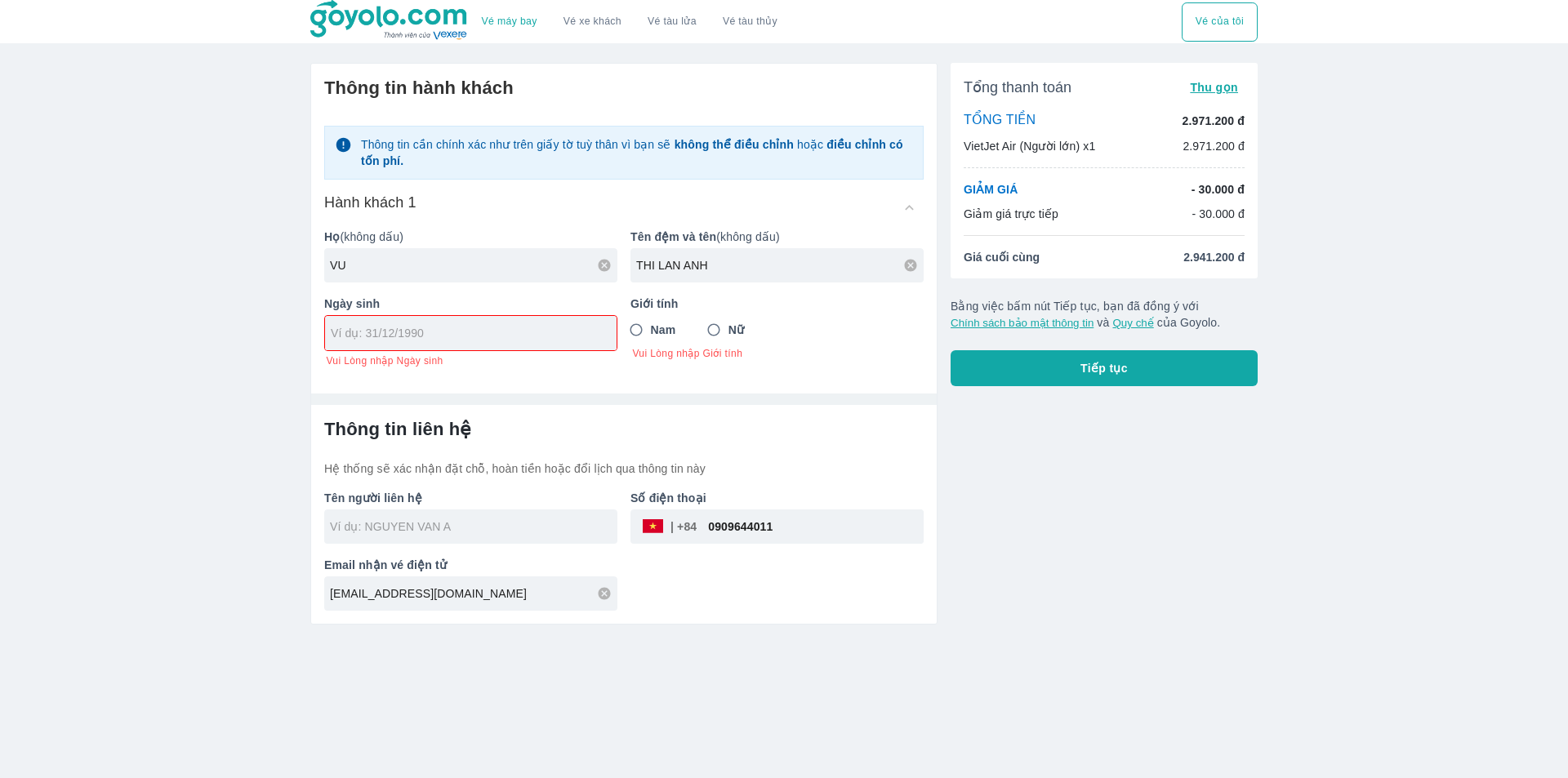
type input "THI LAN ANH"
click at [461, 343] on div at bounding box center [470, 333] width 291 height 34
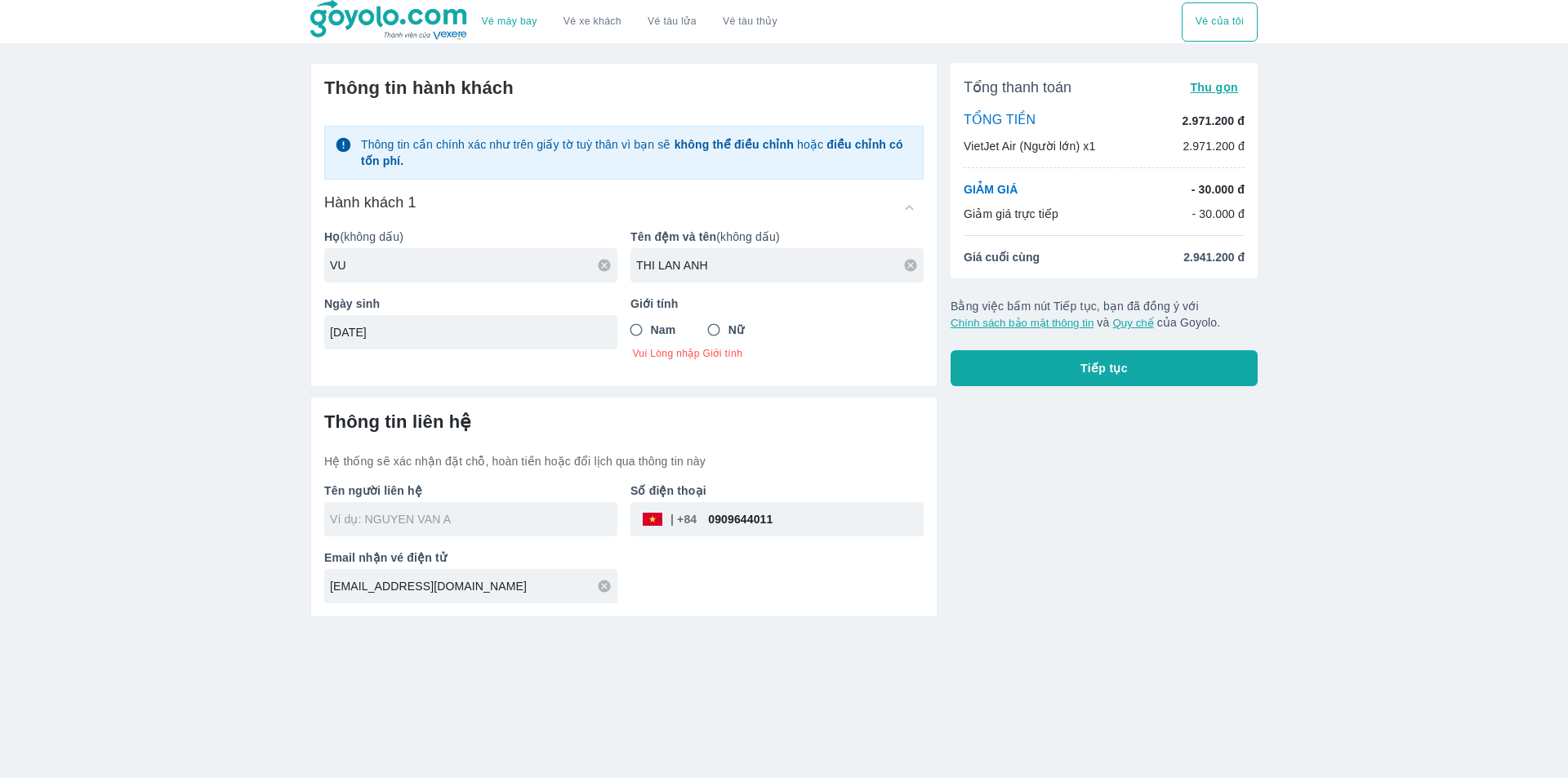
type input "16/10/1976"
click at [720, 336] on input "Nữ" at bounding box center [714, 330] width 30 height 30
radio input "true"
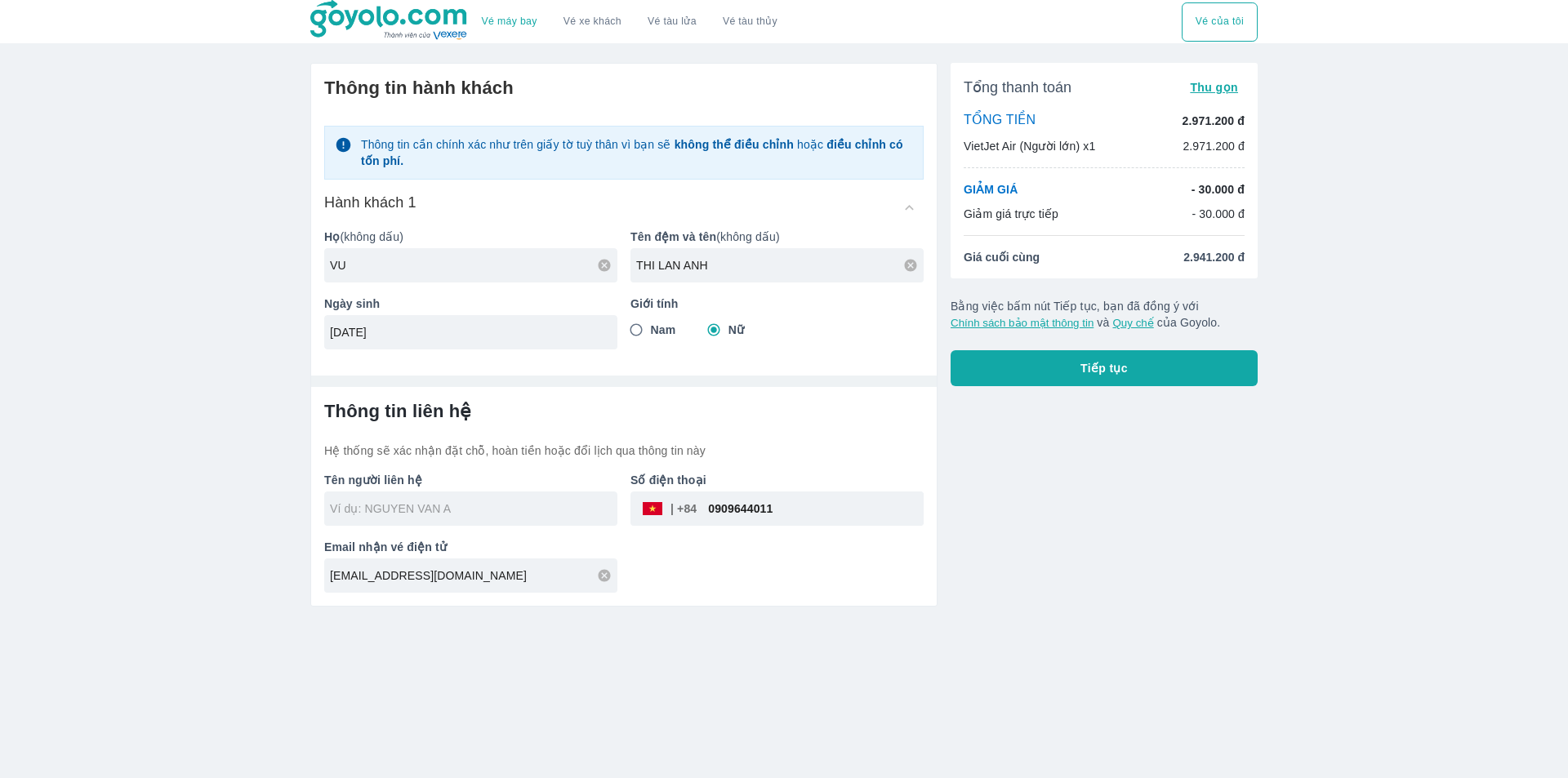
click at [795, 509] on input "0909644011" at bounding box center [809, 509] width 227 height 39
type input "VU THI LAN ANH"
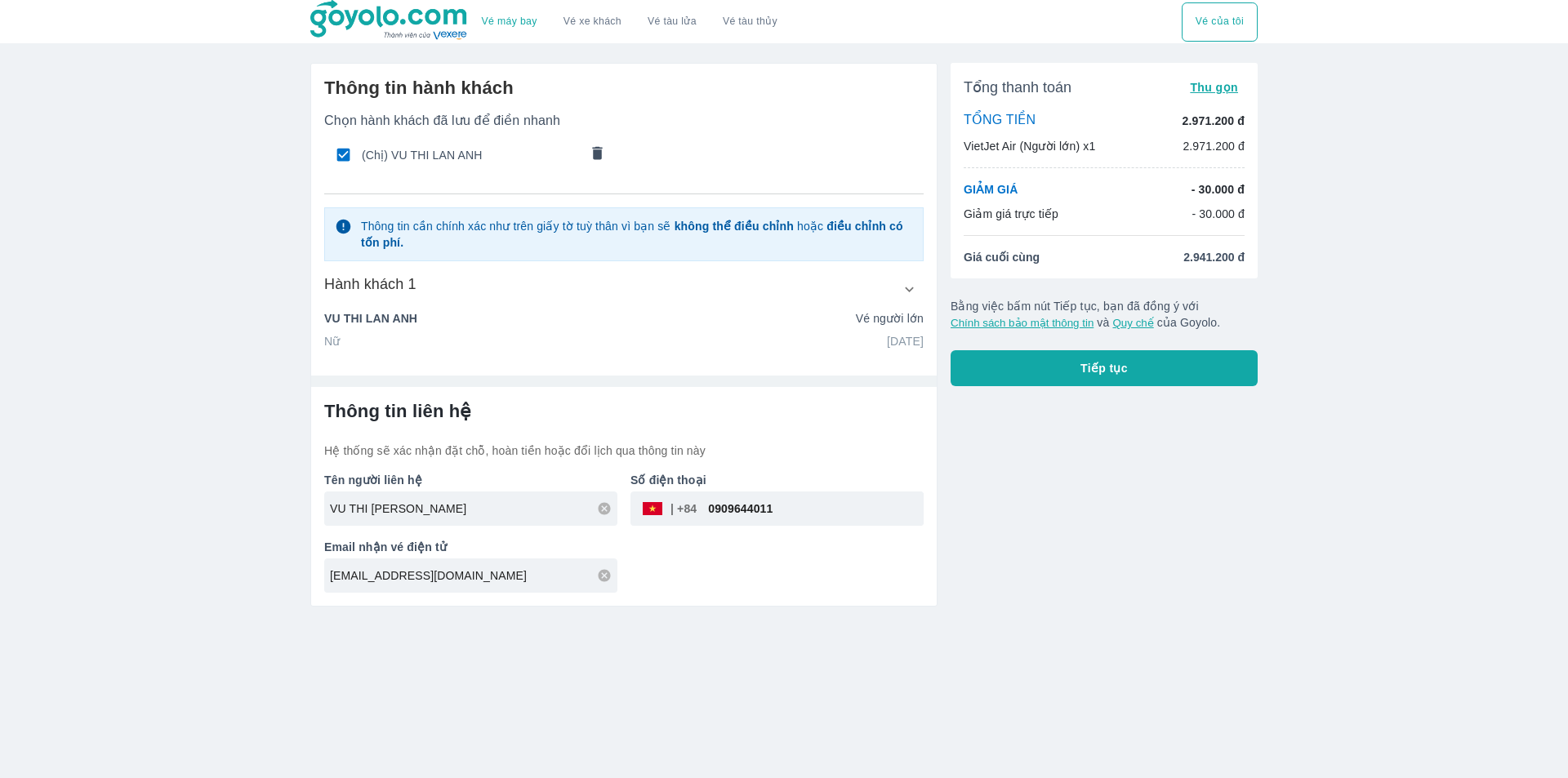
paste input "2186660"
type input "0902186660"
click at [999, 532] on div "Tổng thanh toán Thu gọn TỔNG TIỀN 2.971.200 đ VietJet Air (Người lớn) x1 2.971.…" at bounding box center [1097, 328] width 320 height 557
click at [1083, 375] on span "Tiếp tục" at bounding box center [1104, 368] width 47 height 17
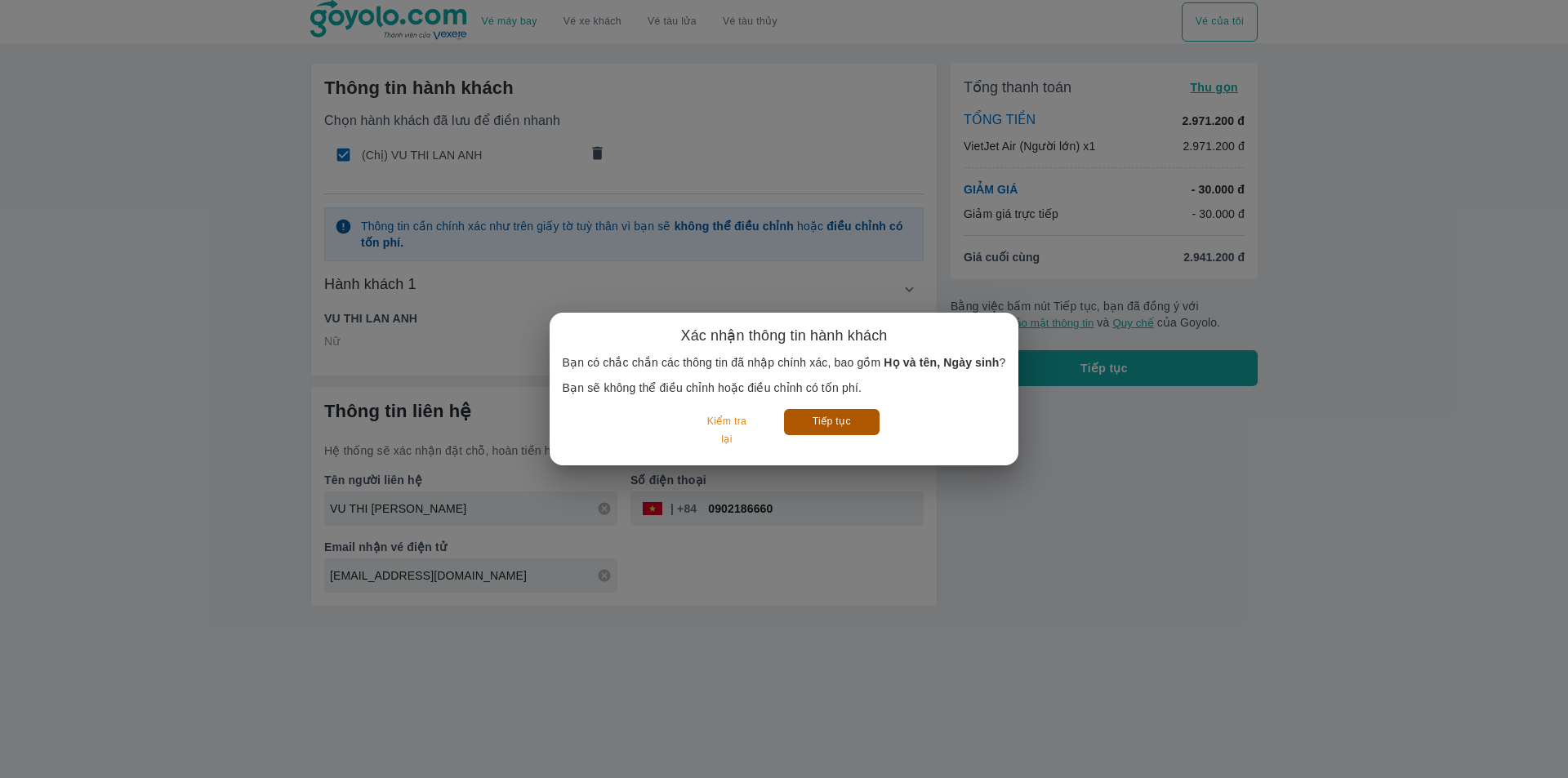
click at [838, 410] on button "Tiếp tục" at bounding box center [831, 421] width 95 height 25
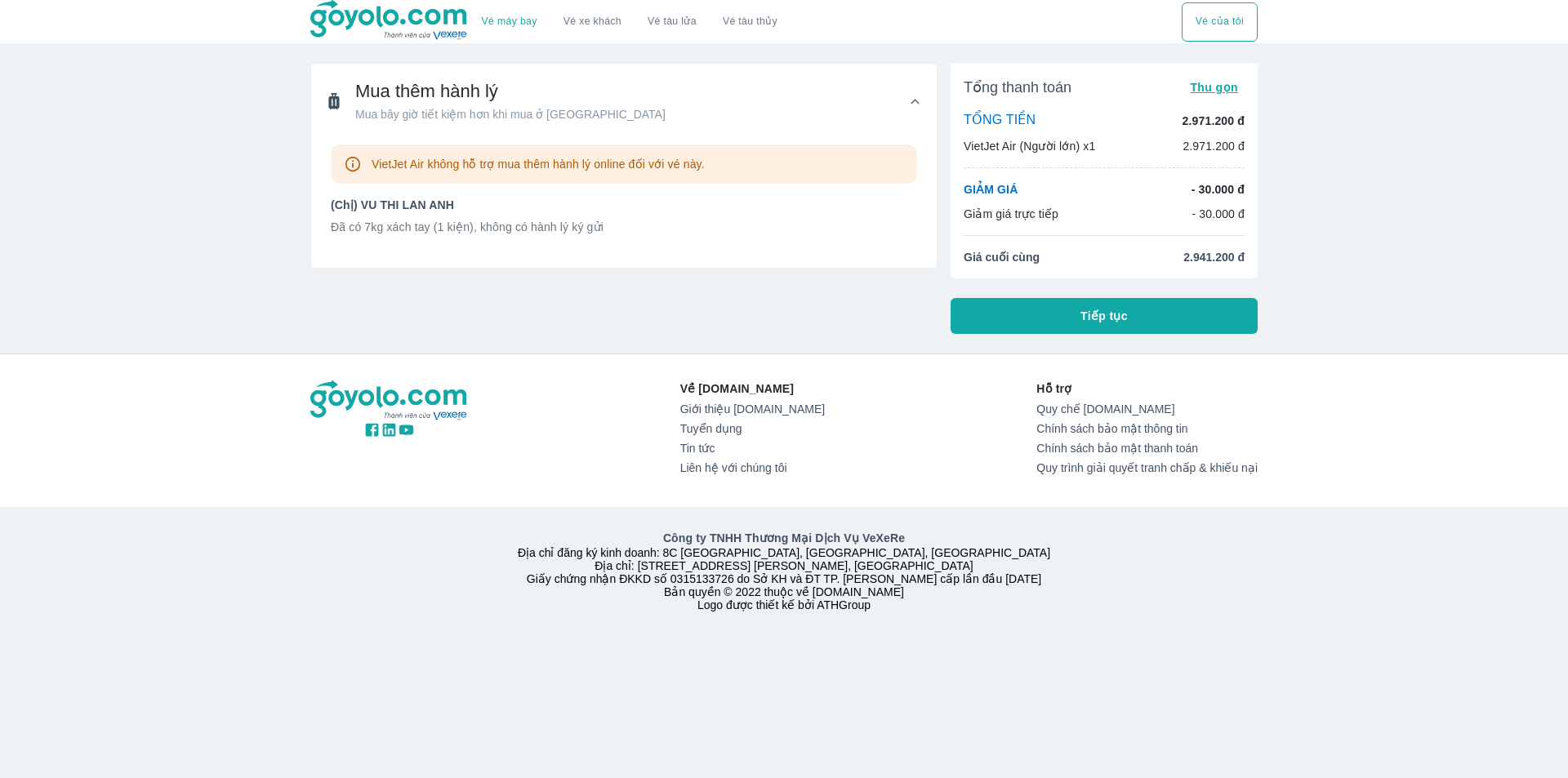
click at [1063, 321] on button "Tiếp tục" at bounding box center [1104, 315] width 307 height 36
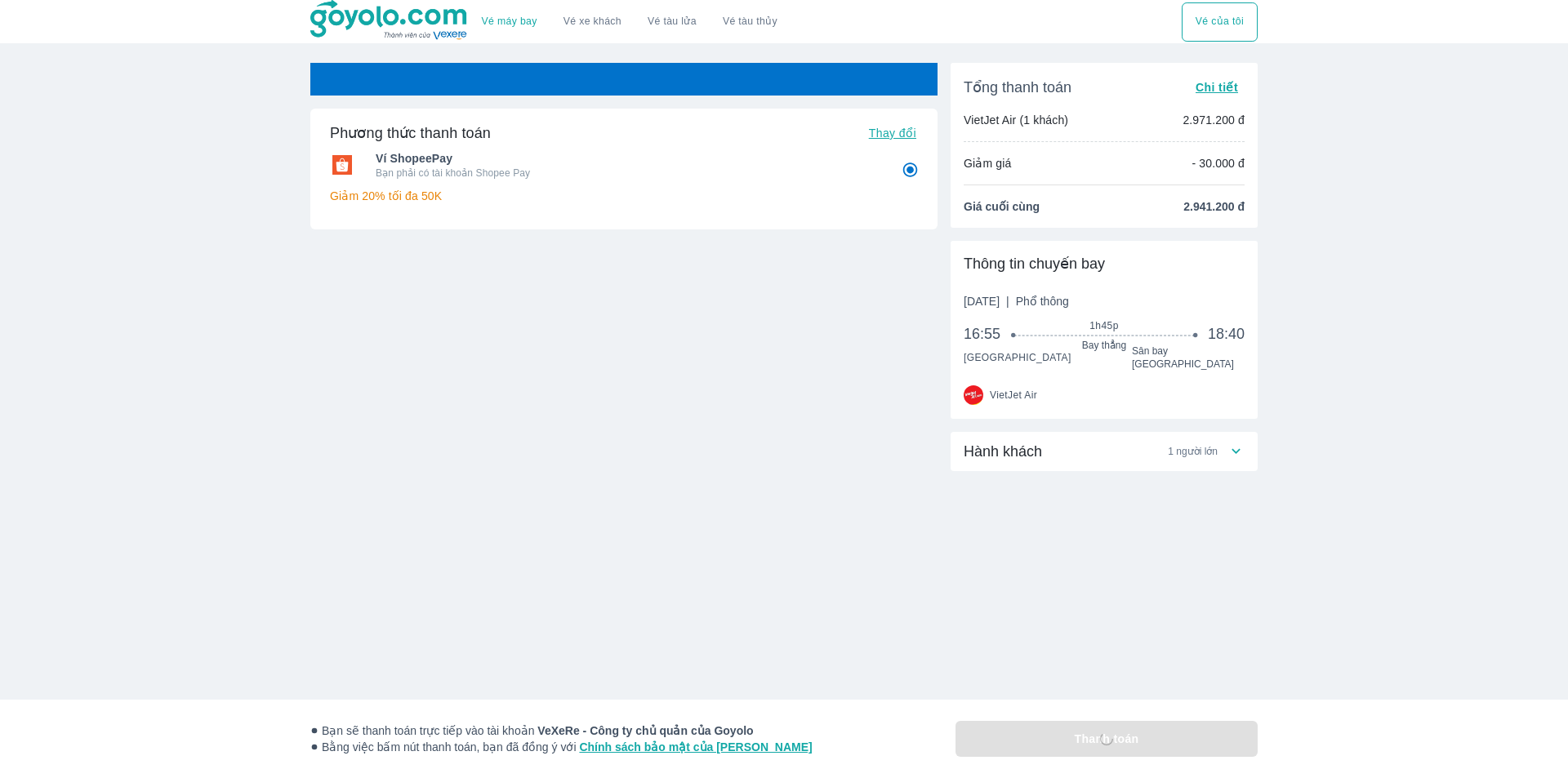
click at [1022, 444] on span "Hành khách" at bounding box center [1003, 451] width 79 height 19
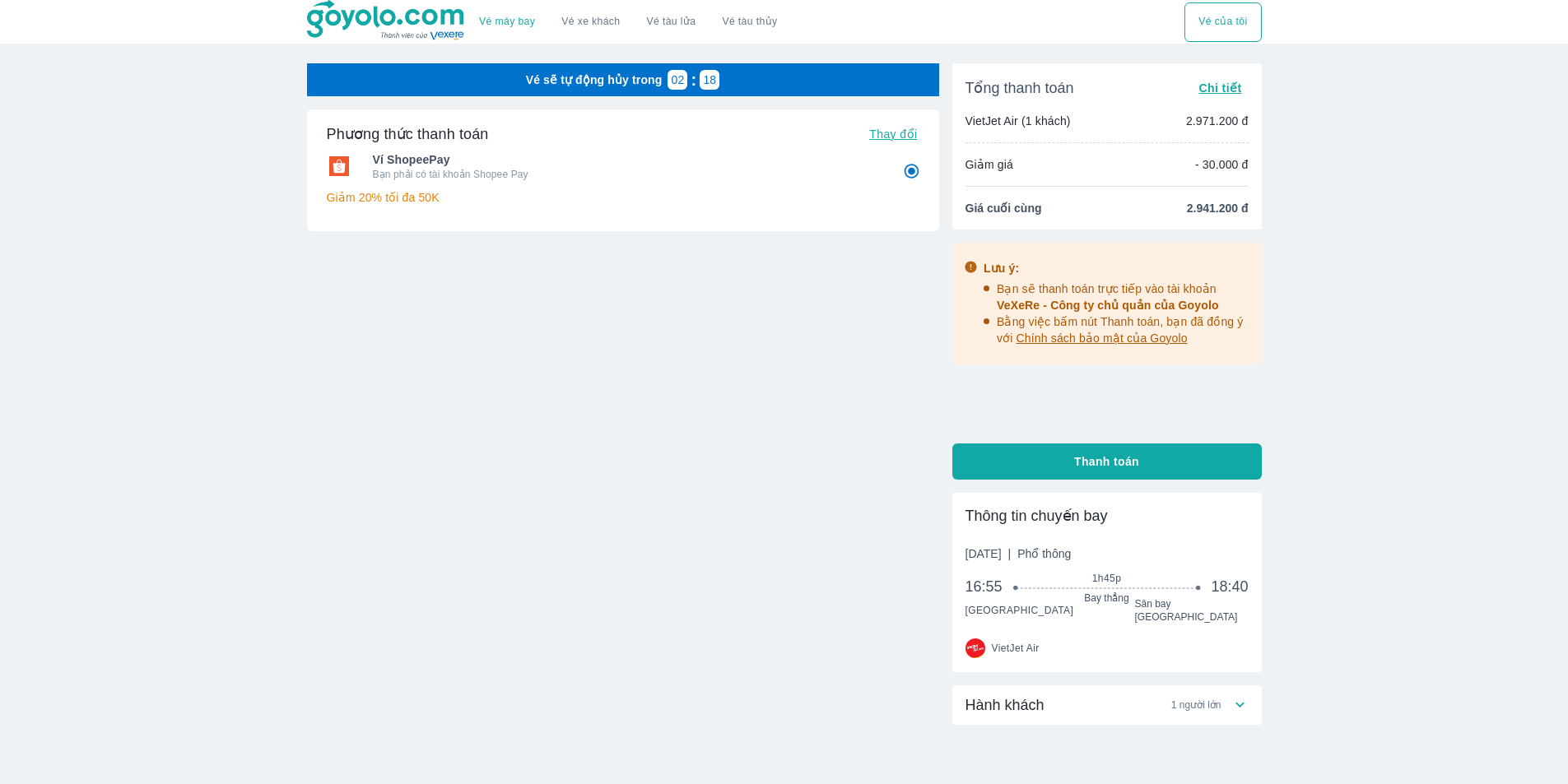
click at [1107, 466] on span "Thanh toán" at bounding box center [1107, 461] width 65 height 17
radio input "false"
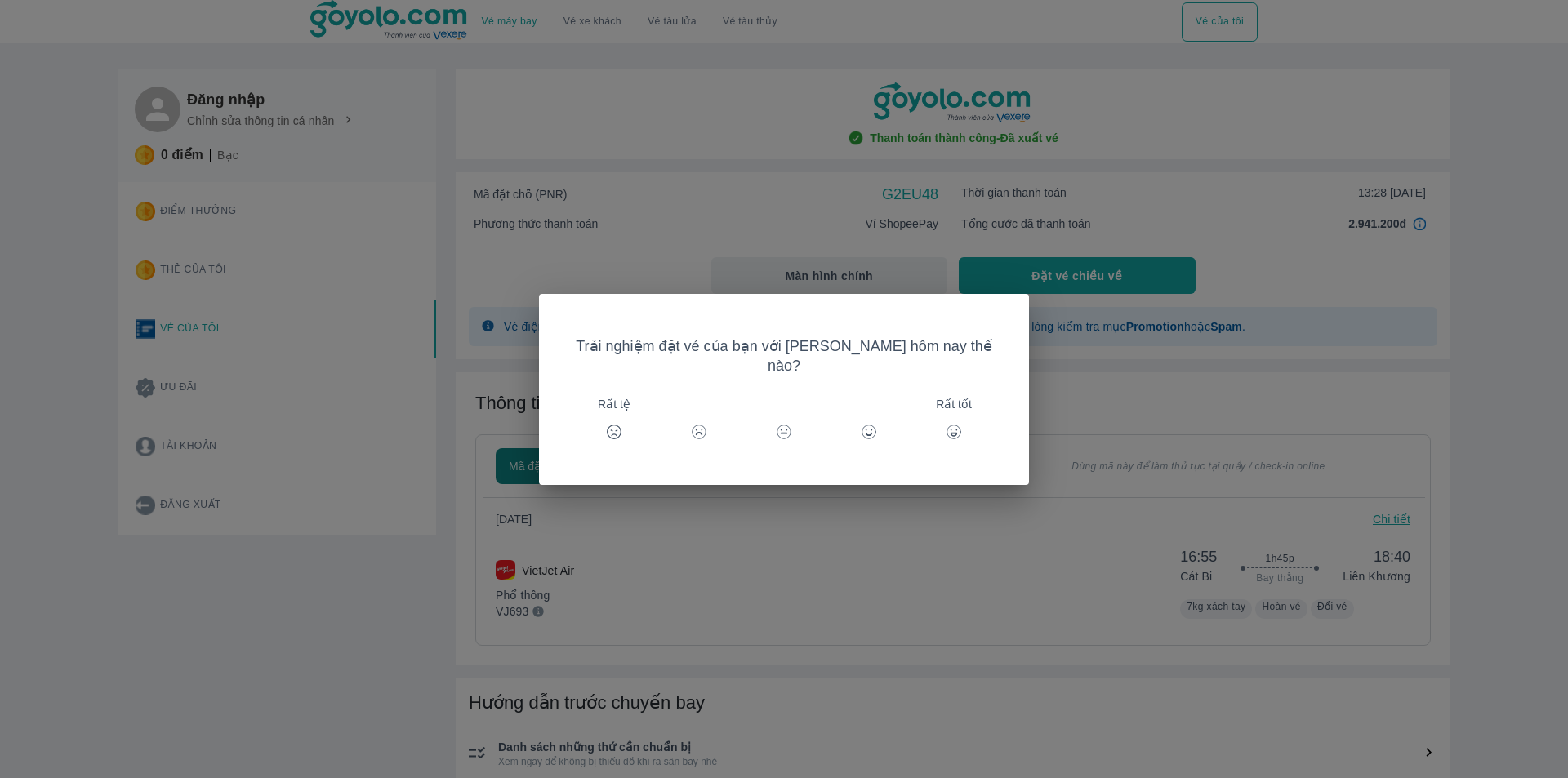
click at [947, 425] on circle at bounding box center [954, 431] width 14 height 14
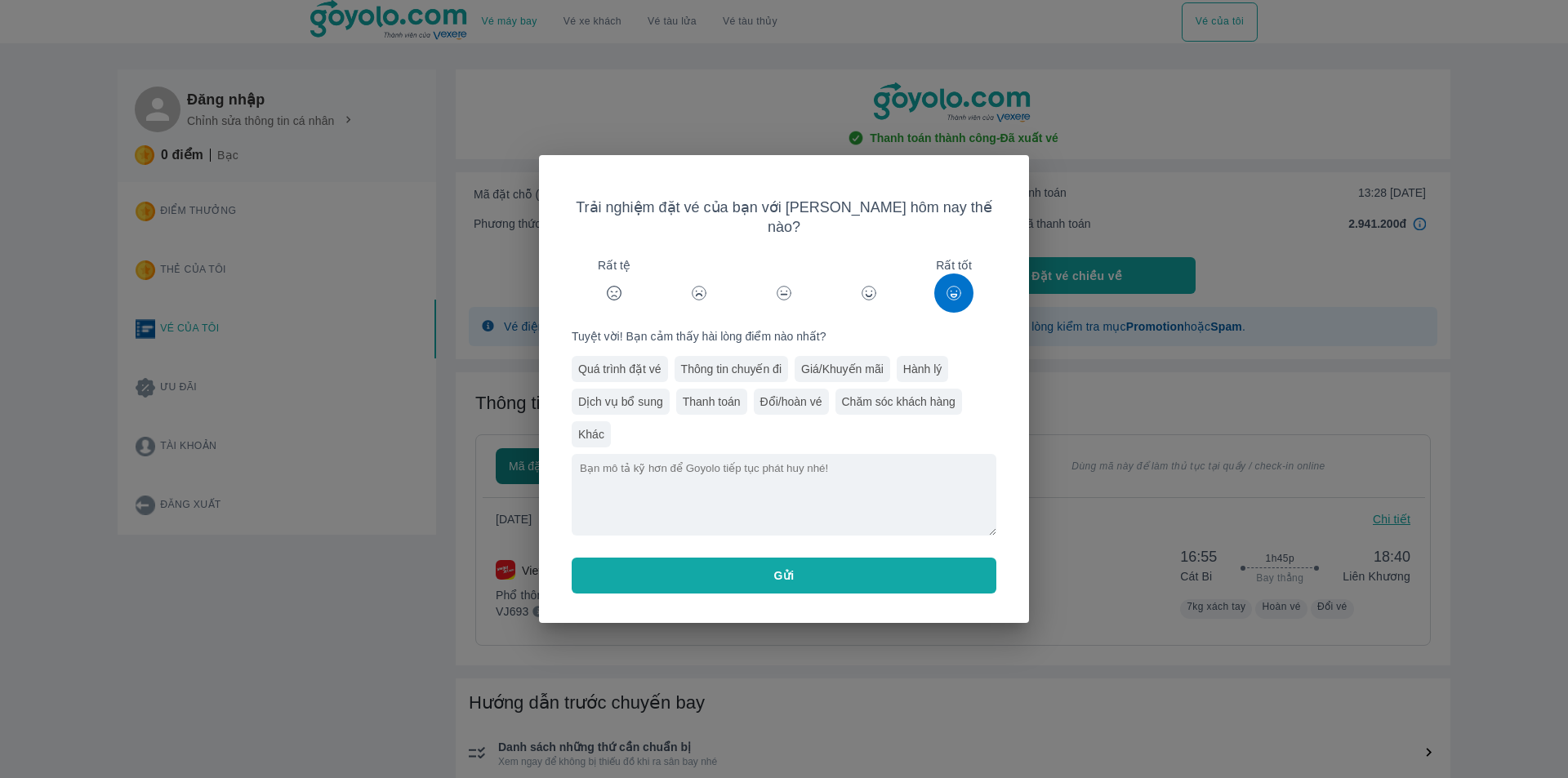
click at [195, 685] on div "Trải nghiệm đặt vé của bạn với [PERSON_NAME] hôm nay thế nào? Rất tệ Rất tốt Tu…" at bounding box center [784, 389] width 1568 height 778
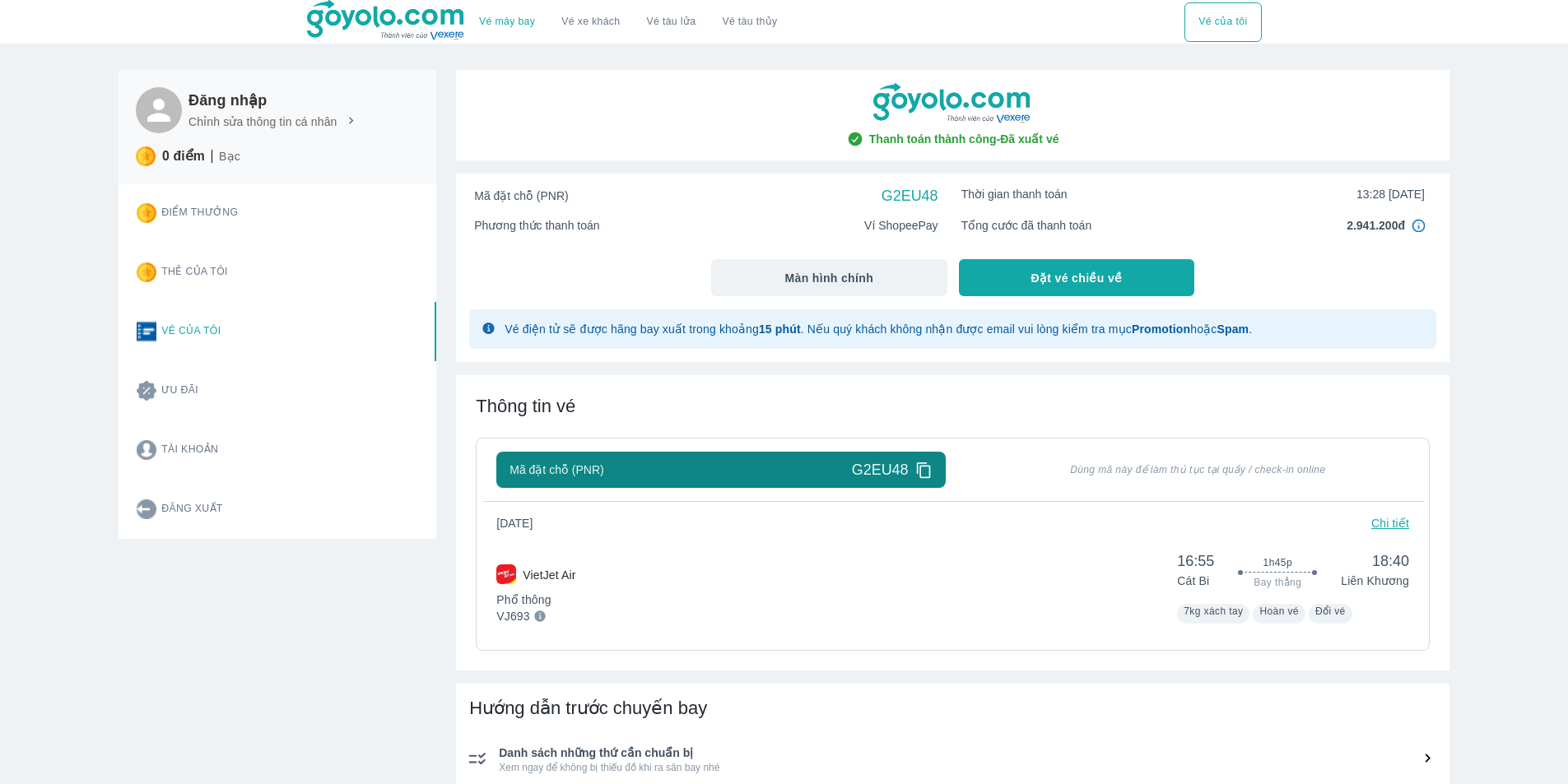
click at [201, 98] on h6 "Đăng nhập" at bounding box center [273, 100] width 170 height 20
click at [161, 108] on icon at bounding box center [158, 110] width 23 height 23
click at [152, 106] on icon at bounding box center [158, 110] width 34 height 34
click at [213, 102] on h6 "Đăng nhập" at bounding box center [273, 100] width 170 height 20
click at [243, 116] on p "Chỉnh sửa thông tin cá nhân" at bounding box center [263, 122] width 149 height 17
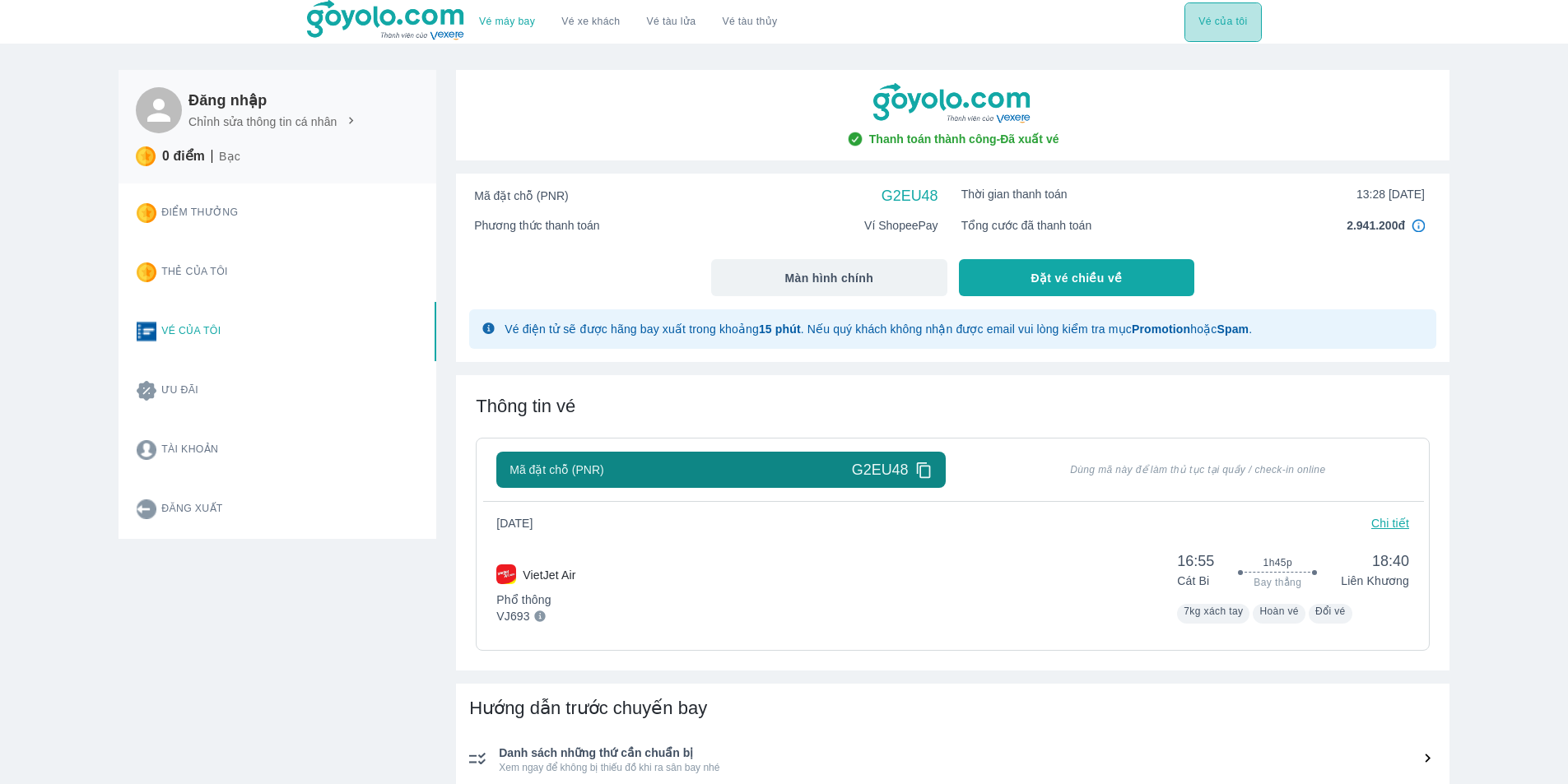
click at [1233, 21] on button "Vé của tôi" at bounding box center [1222, 22] width 76 height 39
